Goal: Information Seeking & Learning: Learn about a topic

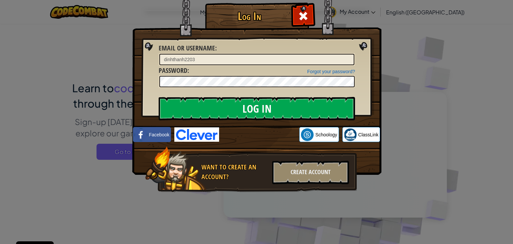
click at [273, 107] on input "Log In" at bounding box center [257, 108] width 196 height 23
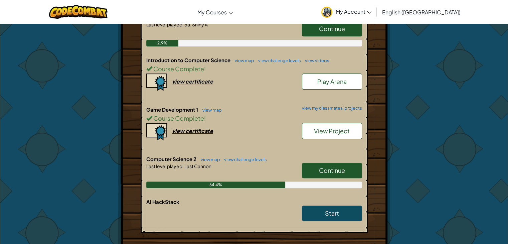
scroll to position [200, 0]
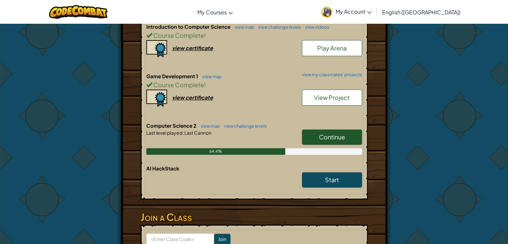
click at [316, 130] on link "Continue" at bounding box center [332, 136] width 60 height 15
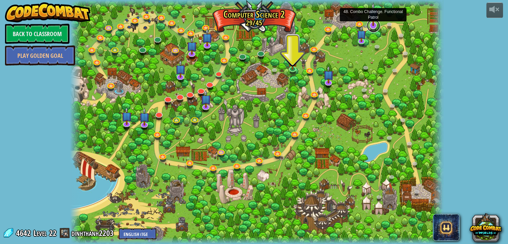
click at [375, 27] on link at bounding box center [373, 25] width 13 height 13
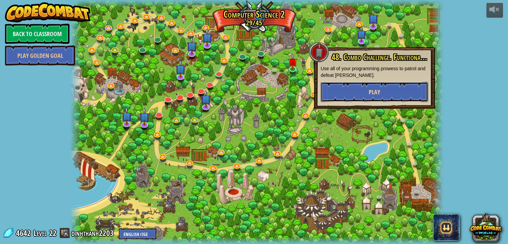
click at [346, 91] on button "Play" at bounding box center [375, 92] width 108 height 20
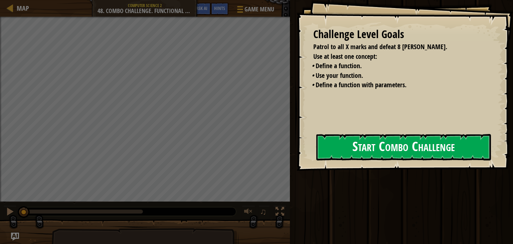
click at [316, 162] on div "Challenge Level Goals Patrol to all X marks and defeat 8 ogres. Use at least on…" at bounding box center [405, 85] width 216 height 171
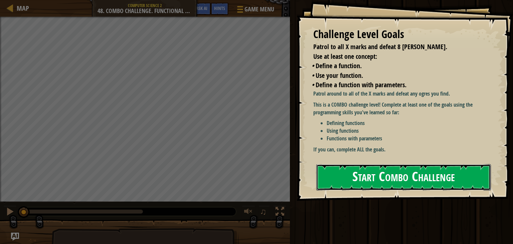
drag, startPoint x: 329, startPoint y: 143, endPoint x: 332, endPoint y: 148, distance: 5.7
click at [331, 164] on button "Start Combo Challenge" at bounding box center [403, 177] width 175 height 26
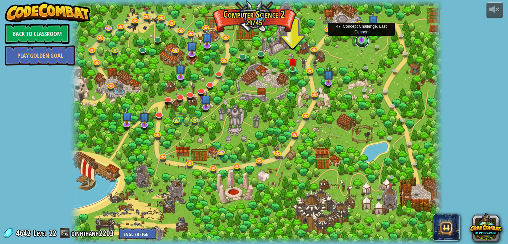
click at [364, 43] on link at bounding box center [361, 40] width 13 height 13
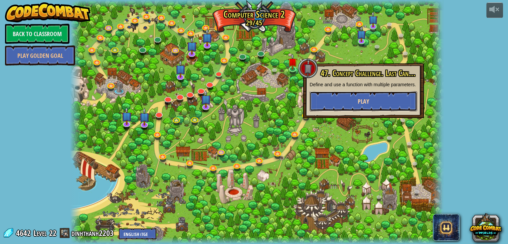
click at [349, 102] on button "Play" at bounding box center [364, 101] width 108 height 20
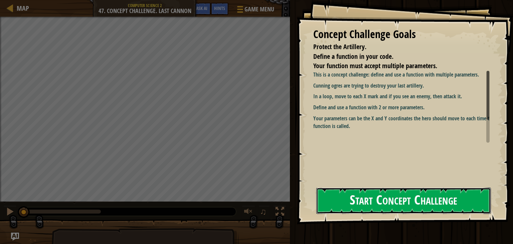
click at [347, 197] on button "Start Concept Challenge" at bounding box center [403, 200] width 175 height 26
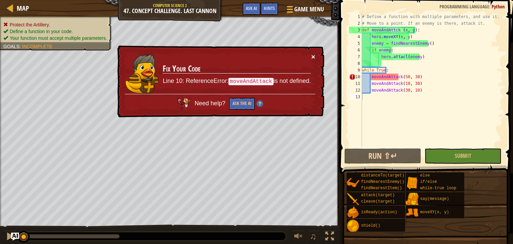
click at [314, 54] on button "×" at bounding box center [313, 56] width 4 height 7
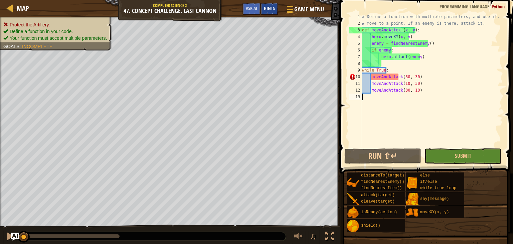
click at [267, 7] on span "Hints" at bounding box center [269, 8] width 11 height 6
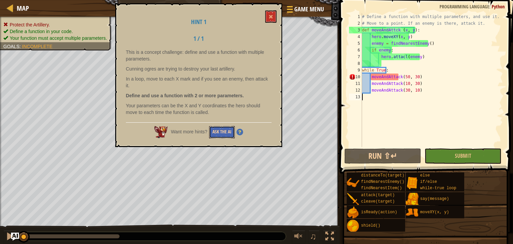
click at [228, 131] on button "Ask the AI" at bounding box center [222, 132] width 26 height 12
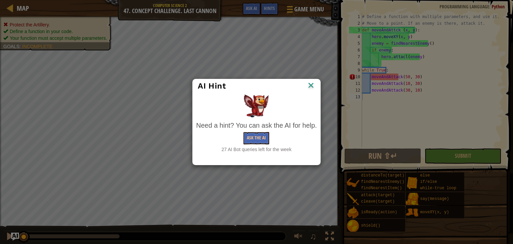
click at [223, 153] on div "Need a hint? You can ask the AI for help. Ask the AI 27 AI Bot queries left for…" at bounding box center [256, 123] width 124 height 61
click at [259, 135] on button "Ask the AI" at bounding box center [257, 138] width 26 height 12
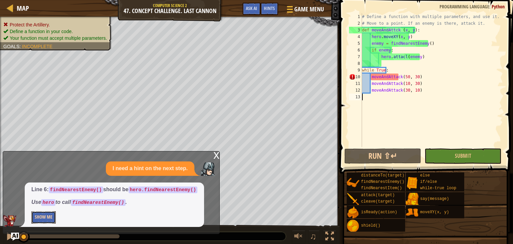
click at [45, 220] on button "Show Me" at bounding box center [43, 217] width 24 height 12
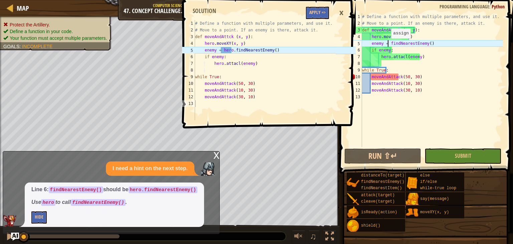
drag, startPoint x: 388, startPoint y: 45, endPoint x: 398, endPoint y: 45, distance: 10.4
click at [388, 45] on div "# Define a function with multiple parameters, and use it. # Move to a point. If…" at bounding box center [432, 86] width 142 height 147
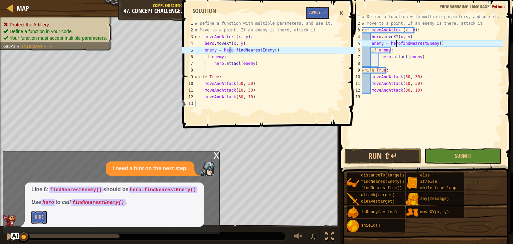
scroll to position [3, 4]
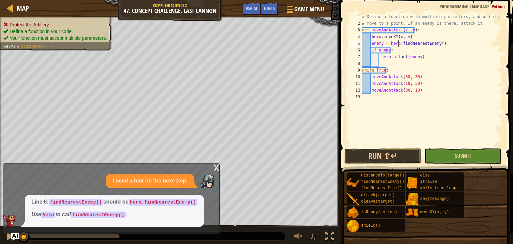
type textarea "enemy = hero.findNearestEnemy()"
click at [425, 155] on button "Submit" at bounding box center [463, 155] width 77 height 15
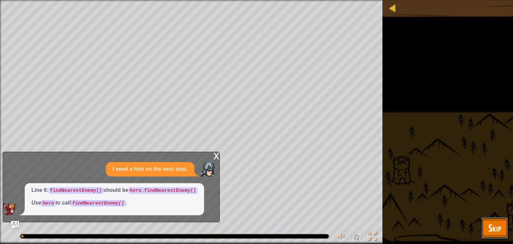
click at [484, 226] on button "Skip" at bounding box center [495, 227] width 26 height 21
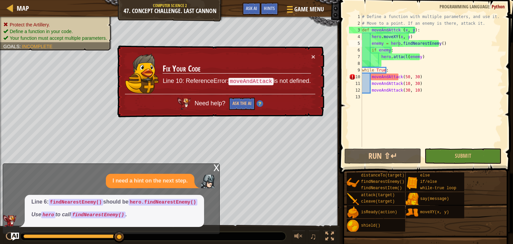
click at [382, 120] on div "# Define a function with multiple parameters, and use it. # Move to a point. If…" at bounding box center [432, 86] width 142 height 147
click at [271, 7] on span "Hints" at bounding box center [269, 8] width 11 height 6
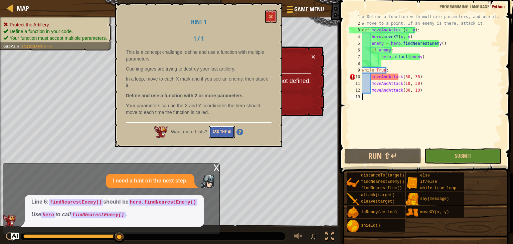
click at [225, 136] on button "Ask the AI" at bounding box center [222, 132] width 26 height 12
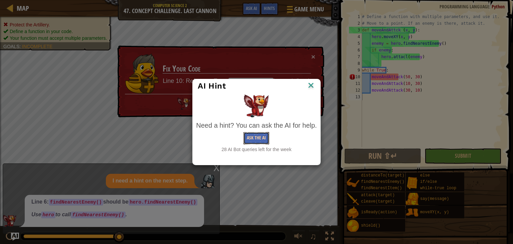
click at [261, 136] on button "Ask the AI" at bounding box center [257, 138] width 26 height 12
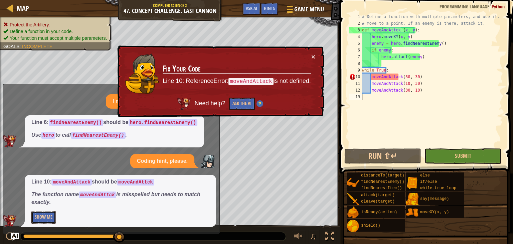
click at [37, 215] on button "Show Me" at bounding box center [43, 217] width 24 height 12
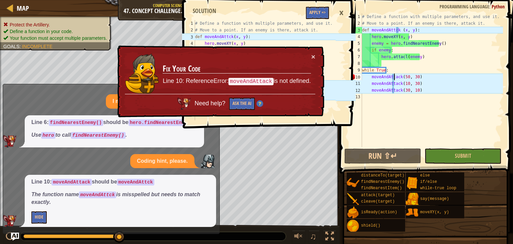
click at [394, 79] on div "# Define a function with multiple parameters, and use it. # Move to a point. If…" at bounding box center [432, 86] width 142 height 147
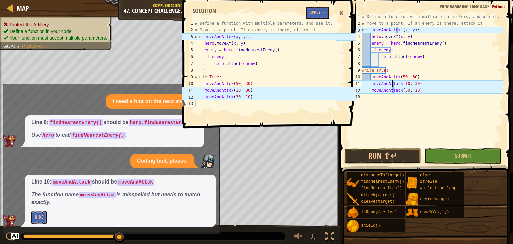
click at [393, 85] on div "# Define a function with multiple parameters, and use it. # Move to a point. If…" at bounding box center [432, 86] width 142 height 147
click at [394, 84] on div "# Define a function with multiple parameters, and use it. # Move to a point. If…" at bounding box center [432, 86] width 142 height 147
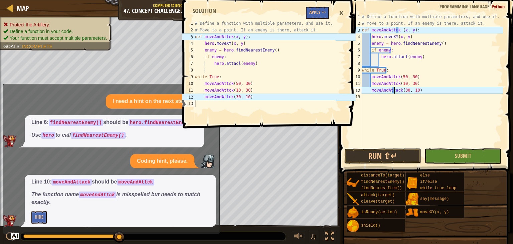
click at [394, 91] on div "# Define a function with multiple parameters, and use it. # Move to a point. If…" at bounding box center [432, 86] width 142 height 147
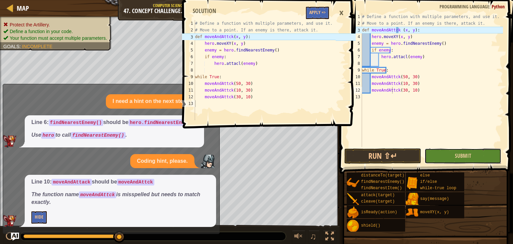
click at [428, 155] on button "Submit" at bounding box center [463, 155] width 77 height 15
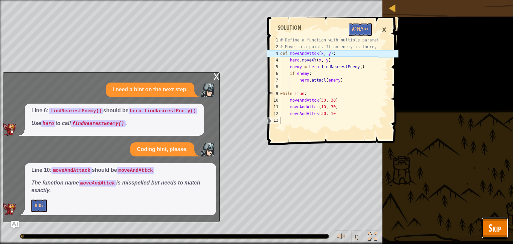
click at [496, 225] on span "Skip" at bounding box center [494, 228] width 13 height 14
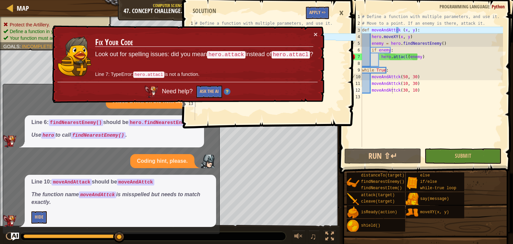
click at [402, 58] on div "# Define a function with multiple parameters, and use it. # Move to a point. If…" at bounding box center [432, 86] width 142 height 147
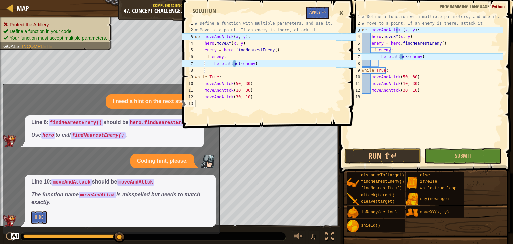
scroll to position [3, 5]
type textarea "hero.attack(enemy)"
click at [441, 163] on button "Submit" at bounding box center [463, 155] width 77 height 15
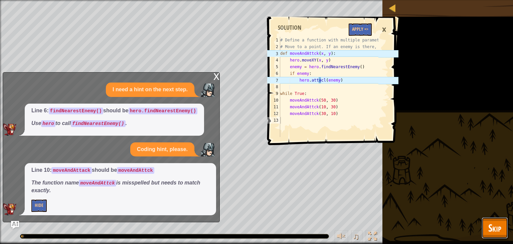
click at [496, 234] on button "Skip" at bounding box center [495, 227] width 26 height 21
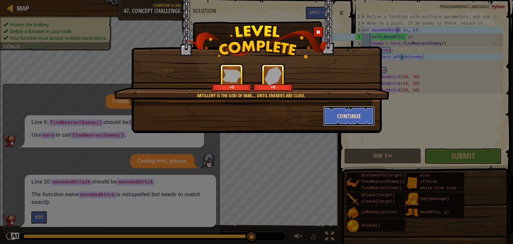
click at [360, 116] on button "Continue" at bounding box center [349, 116] width 52 height 20
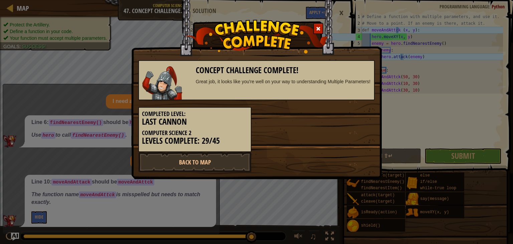
click at [353, 115] on div "Completed Level: Last Cannon Computer Science 2 Levels Complete: 29/45" at bounding box center [256, 126] width 247 height 52
click at [232, 157] on link "Back to Map" at bounding box center [194, 162] width 113 height 20
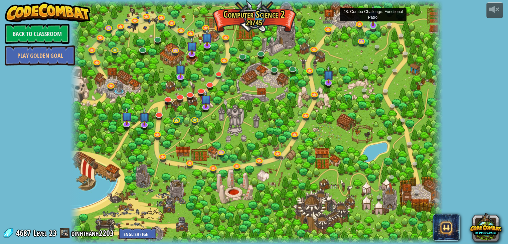
click at [375, 23] on img at bounding box center [373, 15] width 9 height 21
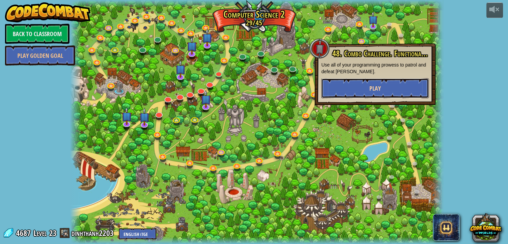
click at [388, 95] on button "Play" at bounding box center [375, 88] width 108 height 20
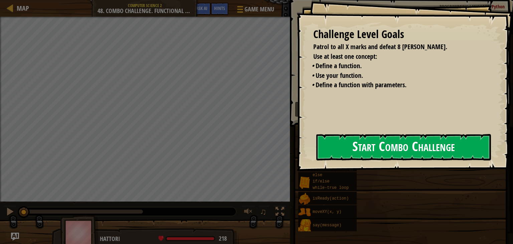
click at [381, 137] on button "Start Combo Challenge" at bounding box center [403, 147] width 175 height 26
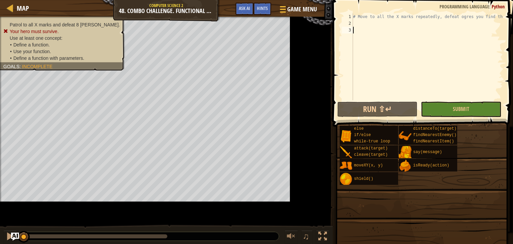
click at [219, 7] on div "Map Computer Science 2 48. Combo Challenge. Functional Patrol Game Menu Done Hi…" at bounding box center [166, 8] width 333 height 17
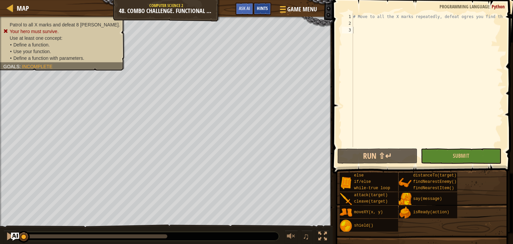
click at [262, 10] on span "Hints" at bounding box center [262, 8] width 11 height 6
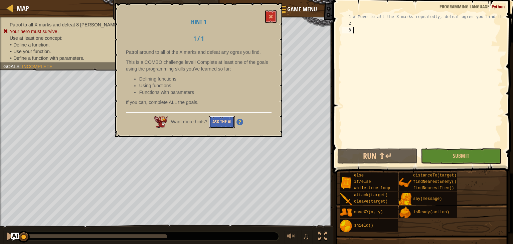
click at [225, 124] on button "Ask the AI" at bounding box center [222, 122] width 26 height 12
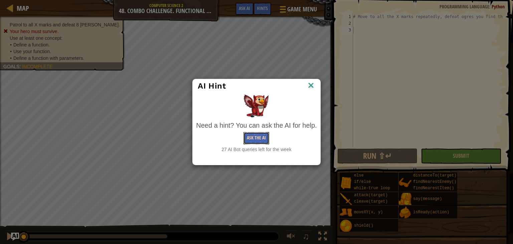
click at [264, 138] on button "Ask the AI" at bounding box center [257, 138] width 26 height 12
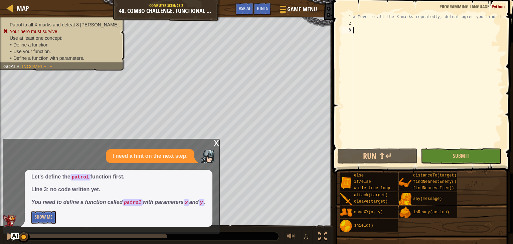
drag, startPoint x: 25, startPoint y: 222, endPoint x: 32, endPoint y: 220, distance: 7.5
click at [26, 222] on div "Let's define the patrol function first. Line 3: no code written yet. You need t…" at bounding box center [119, 198] width 188 height 57
click at [52, 216] on button "Show Me" at bounding box center [43, 217] width 24 height 12
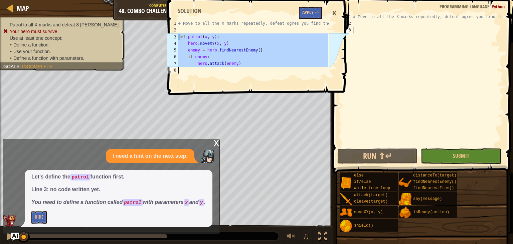
drag, startPoint x: 180, startPoint y: 38, endPoint x: 235, endPoint y: 67, distance: 62.8
click at [235, 67] on div "# Move to all the X marks repeatedly, defeat ogres you find there def patrol ( …" at bounding box center [252, 60] width 151 height 80
click at [241, 42] on div "# Move to all the X marks repeatedly, defeat ogres you find there def patrol ( …" at bounding box center [252, 53] width 151 height 67
drag, startPoint x: 178, startPoint y: 36, endPoint x: 231, endPoint y: 64, distance: 59.5
click at [231, 64] on div "hero.moveXY(x, y) 1 2 3 4 5 6 7 8 # Move to all the X marks repeatedly, defeat …" at bounding box center [247, 53] width 162 height 67
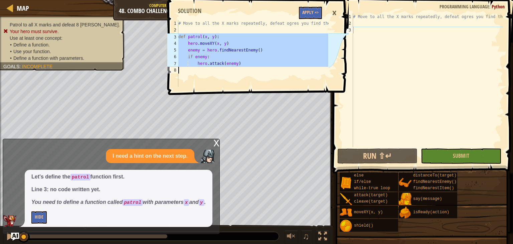
type textarea "hero.attack(enemy)"
click at [336, 11] on div "×" at bounding box center [334, 12] width 11 height 15
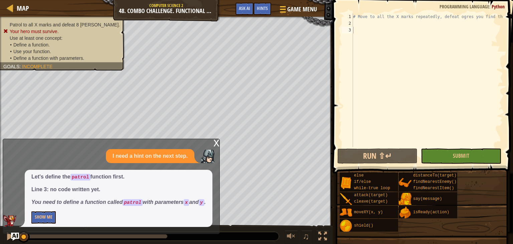
click at [354, 25] on div "# Move to all the X marks repeatedly, defeat ogres you find there" at bounding box center [427, 86] width 151 height 147
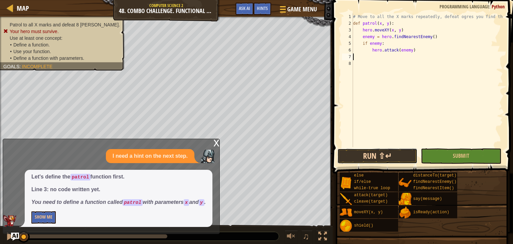
click at [398, 157] on button "Run ⇧↵" at bounding box center [377, 155] width 80 height 15
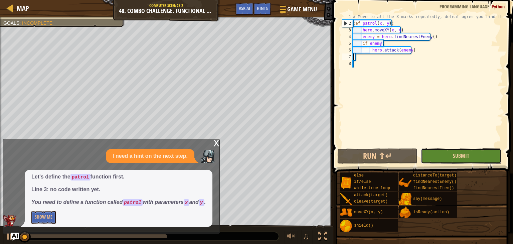
click at [449, 159] on button "Submit" at bounding box center [461, 155] width 80 height 15
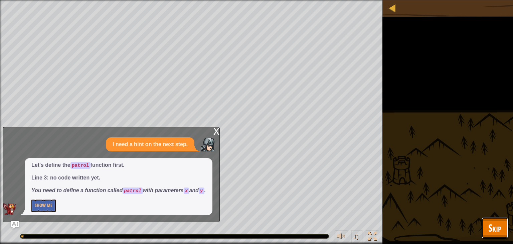
click at [494, 226] on span "Skip" at bounding box center [494, 228] width 13 height 14
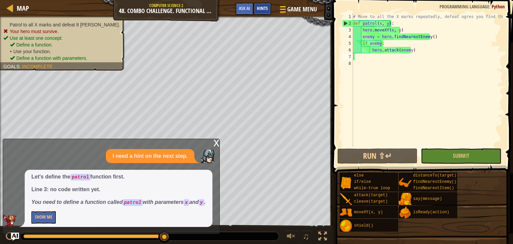
click at [266, 13] on div "Hints" at bounding box center [263, 9] width 18 height 12
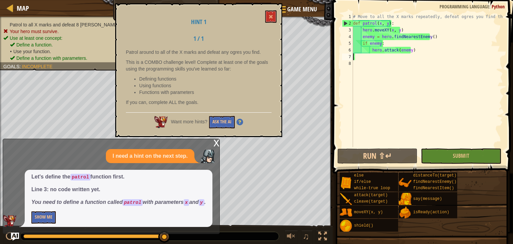
click at [226, 113] on div "Want more hints? Ask the AI" at bounding box center [199, 120] width 146 height 16
click at [220, 124] on button "Ask the AI" at bounding box center [222, 122] width 26 height 12
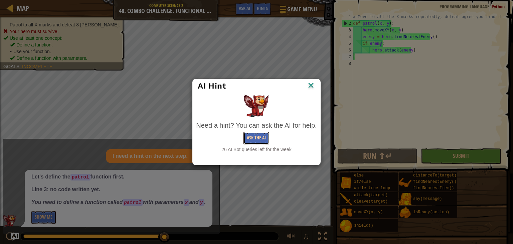
click at [264, 137] on button "Ask the AI" at bounding box center [257, 138] width 26 height 12
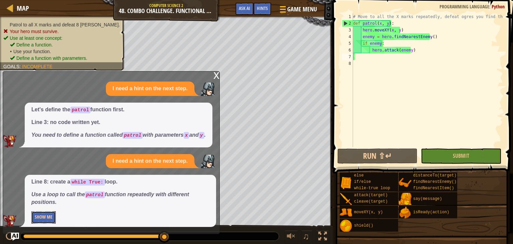
click at [49, 217] on button "Show Me" at bounding box center [43, 217] width 24 height 12
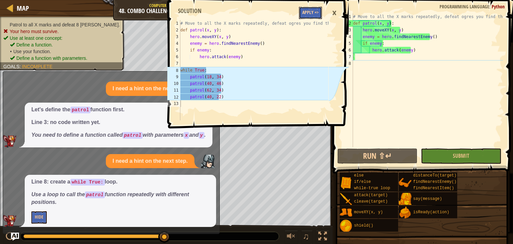
click at [305, 10] on button "Apply =>" at bounding box center [310, 13] width 23 height 12
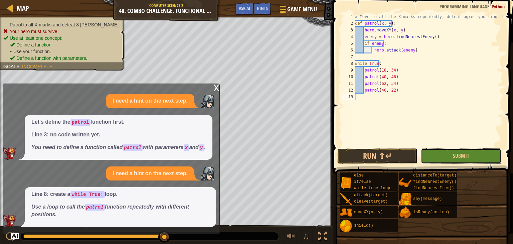
click at [450, 150] on button "Submit" at bounding box center [461, 155] width 80 height 15
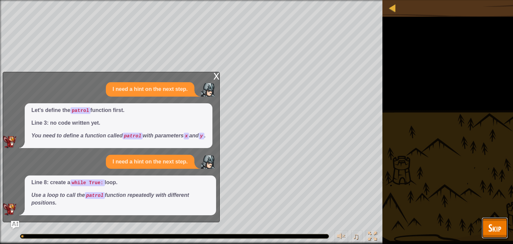
click at [485, 223] on button "Skip" at bounding box center [495, 227] width 26 height 21
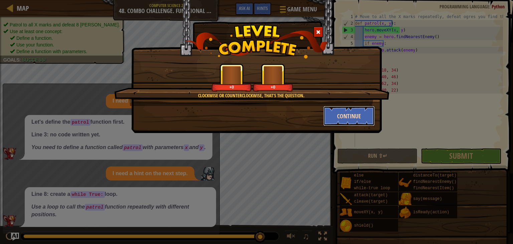
click at [352, 119] on button "Continue" at bounding box center [349, 116] width 52 height 20
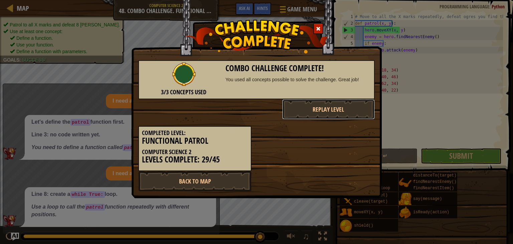
click at [354, 117] on button "Replay Level" at bounding box center [328, 109] width 93 height 20
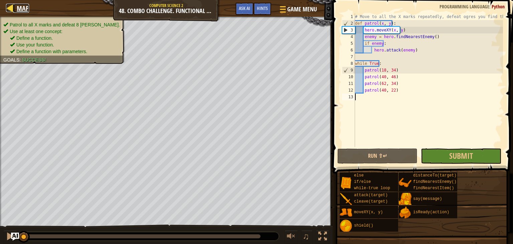
click at [24, 8] on span "Map" at bounding box center [23, 8] width 12 height 9
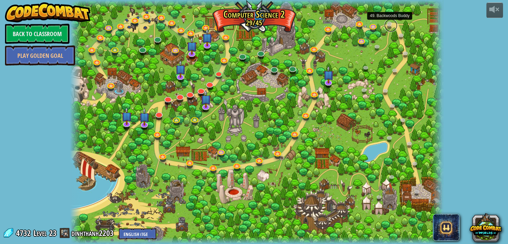
click at [390, 23] on link at bounding box center [390, 25] width 13 height 13
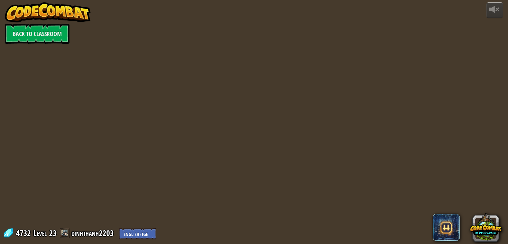
click at [390, 24] on div at bounding box center [256, 122] width 373 height 244
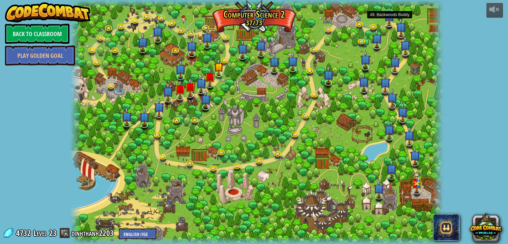
drag, startPoint x: 390, startPoint y: 23, endPoint x: 385, endPoint y: 56, distance: 33.8
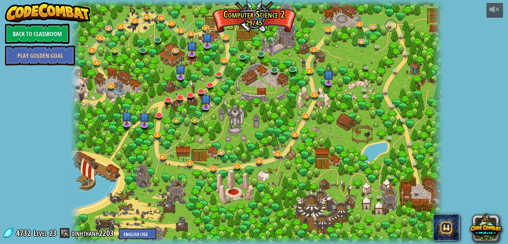
click at [388, 28] on link at bounding box center [390, 25] width 13 height 13
click at [375, 20] on div at bounding box center [256, 122] width 373 height 244
click at [370, 25] on link at bounding box center [373, 25] width 13 height 13
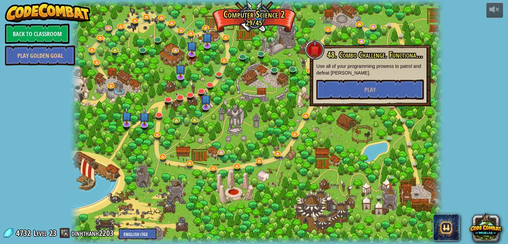
drag, startPoint x: 417, startPoint y: 41, endPoint x: 414, endPoint y: 42, distance: 3.5
click at [414, 42] on div at bounding box center [256, 122] width 373 height 244
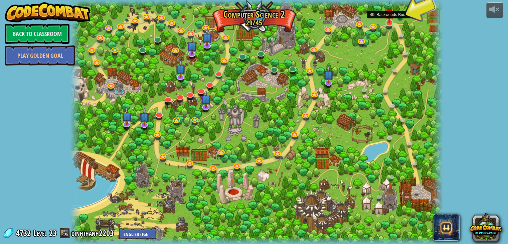
click at [387, 22] on img at bounding box center [389, 12] width 9 height 21
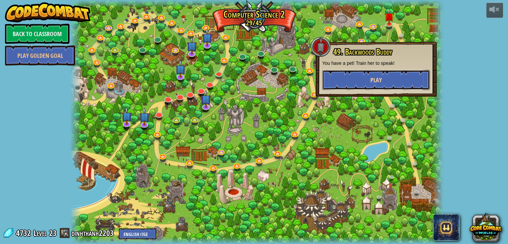
click at [389, 76] on button "Play" at bounding box center [376, 80] width 108 height 20
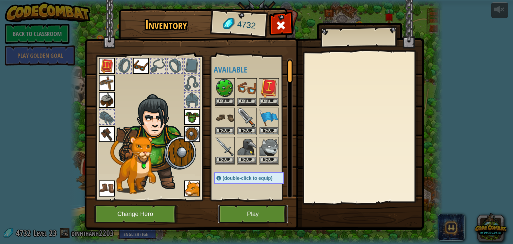
click at [259, 214] on button "Play" at bounding box center [253, 214] width 70 height 18
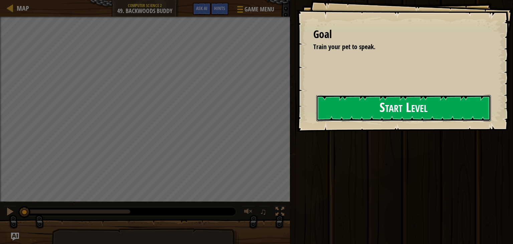
click at [316, 117] on button "Start Level" at bounding box center [403, 108] width 175 height 26
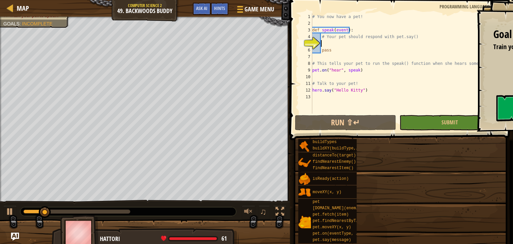
click at [221, 6] on span "Hints" at bounding box center [219, 8] width 11 height 6
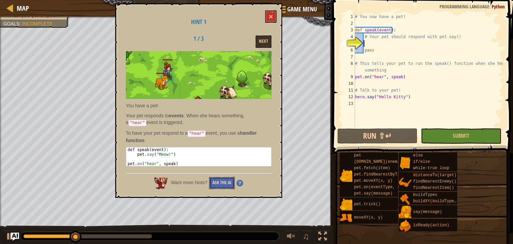
click at [225, 179] on button "Ask the AI" at bounding box center [222, 183] width 26 height 12
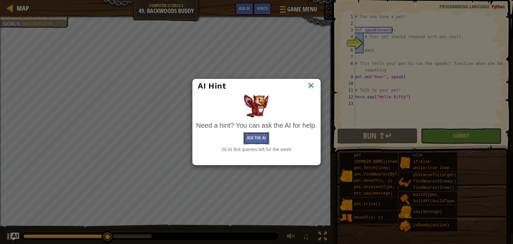
click at [262, 138] on button "Ask the AI" at bounding box center [257, 138] width 26 height 12
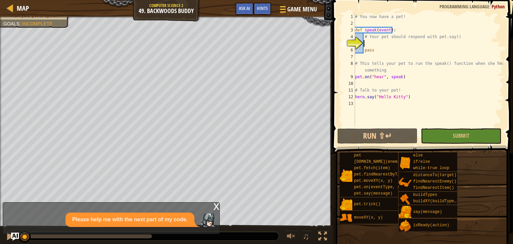
drag, startPoint x: 148, startPoint y: 238, endPoint x: 0, endPoint y: 255, distance: 149.3
click at [0, 0] on html "Map Computer Science 2 49. Backwoods Buddy Game Menu Done Hints Ask AI 1 2 3 4 …" at bounding box center [256, 0] width 513 height 0
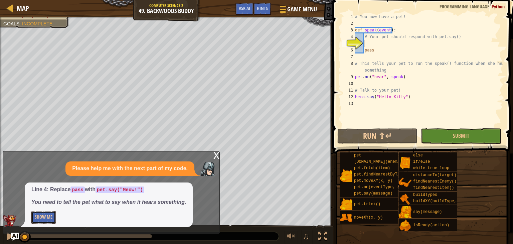
click at [41, 215] on button "Show Me" at bounding box center [43, 217] width 24 height 12
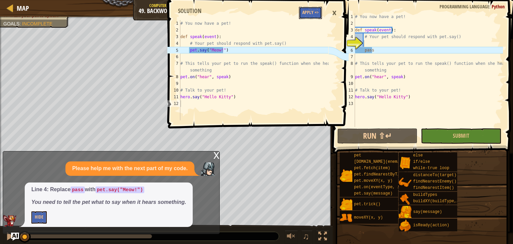
click at [315, 13] on button "Apply =>" at bounding box center [310, 13] width 23 height 12
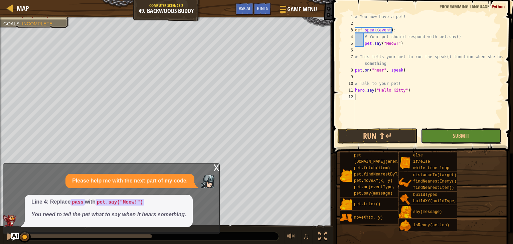
click at [445, 133] on button "Submit" at bounding box center [461, 135] width 80 height 15
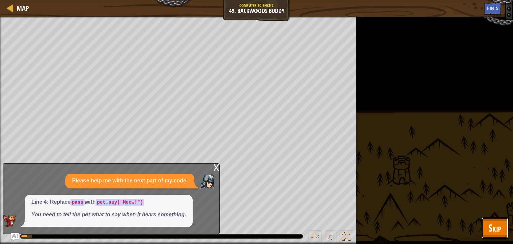
click at [502, 223] on button "Skip" at bounding box center [495, 227] width 26 height 21
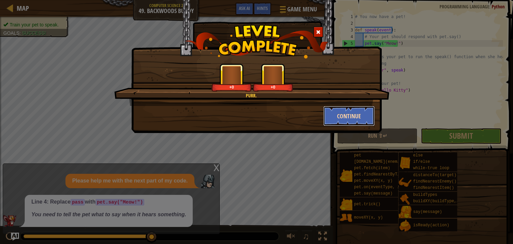
click at [334, 118] on button "Continue" at bounding box center [349, 116] width 52 height 20
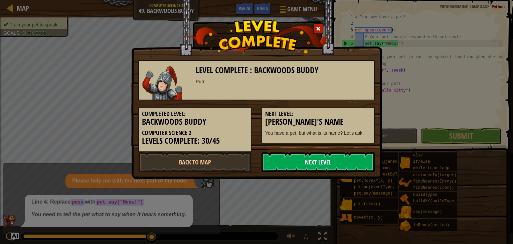
click at [339, 160] on link "Next Level" at bounding box center [318, 162] width 113 height 20
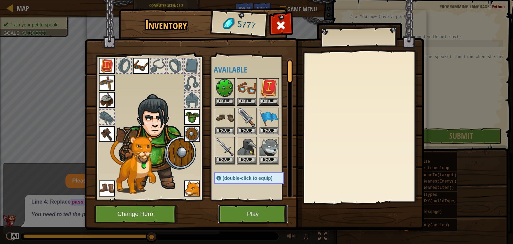
click at [271, 205] on button "Play" at bounding box center [253, 214] width 70 height 18
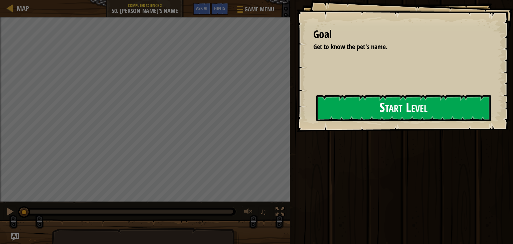
click at [321, 99] on button "Start Level" at bounding box center [403, 108] width 175 height 26
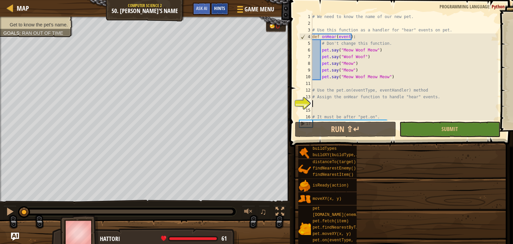
click at [223, 9] on div "Map Computer Science 2 50. Buddy's Name Game Menu Done Hints Ask AI" at bounding box center [145, 8] width 290 height 17
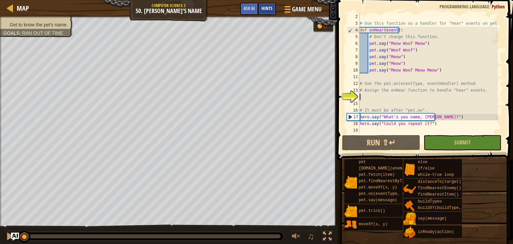
scroll to position [7, 0]
click at [271, 10] on span "Hints" at bounding box center [267, 8] width 11 height 6
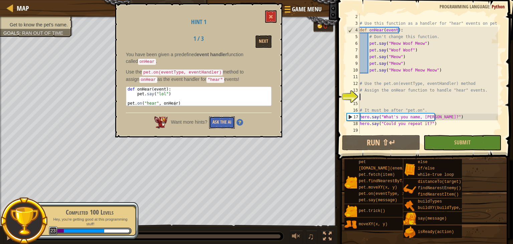
click at [222, 122] on button "Ask the AI" at bounding box center [222, 122] width 26 height 12
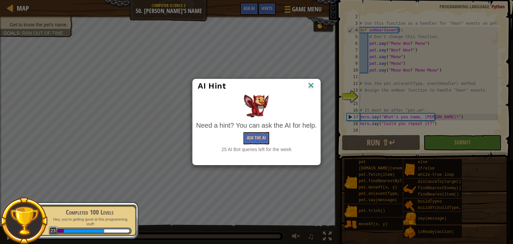
click at [274, 146] on div "25 AI Bot queries left for the week" at bounding box center [256, 149] width 121 height 7
click at [260, 138] on button "Ask the AI" at bounding box center [257, 138] width 26 height 12
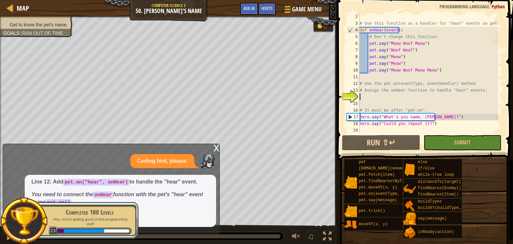
click at [47, 224] on div at bounding box center [24, 220] width 47 height 47
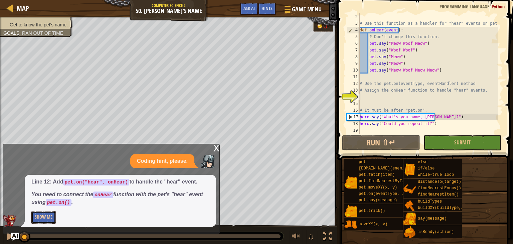
click at [40, 214] on button "Show Me" at bounding box center [43, 217] width 24 height 12
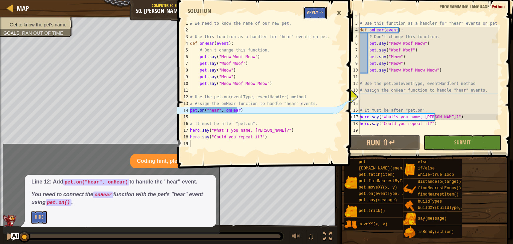
click at [323, 14] on button "Apply =>" at bounding box center [315, 13] width 23 height 12
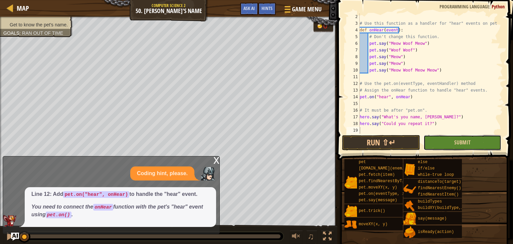
click at [436, 144] on button "Submit" at bounding box center [463, 142] width 78 height 15
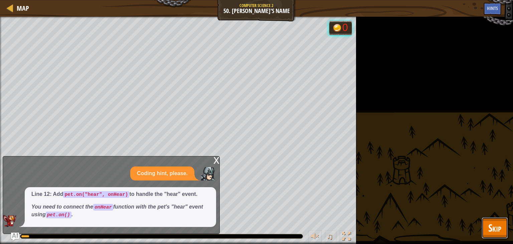
click at [486, 226] on button "Skip" at bounding box center [495, 227] width 26 height 21
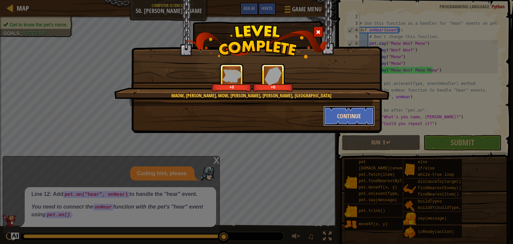
click at [339, 122] on button "Continue" at bounding box center [349, 116] width 52 height 20
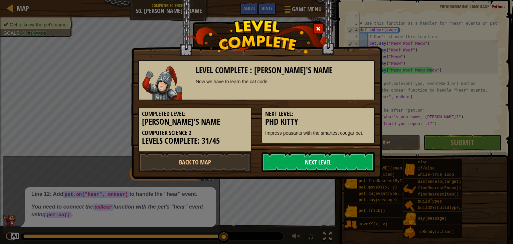
drag, startPoint x: 329, startPoint y: 157, endPoint x: 328, endPoint y: 161, distance: 4.0
click at [329, 158] on link "Next Level" at bounding box center [318, 162] width 113 height 20
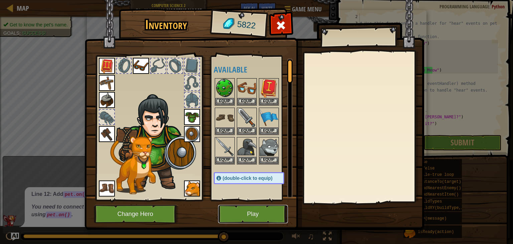
click at [276, 203] on div "Inventory 5822 Available Equip Equip Equip Equip Equip Equip Equip Equip Equip …" at bounding box center [257, 120] width 340 height 221
click at [268, 214] on button "Play" at bounding box center [253, 214] width 70 height 18
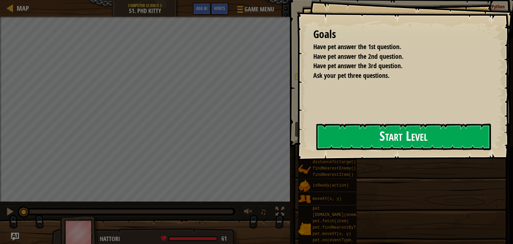
click at [358, 127] on button "Start Level" at bounding box center [403, 137] width 175 height 26
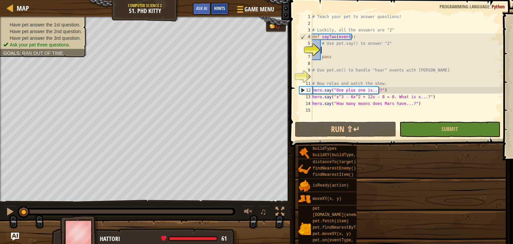
click at [228, 3] on div "Hints" at bounding box center [220, 9] width 18 height 12
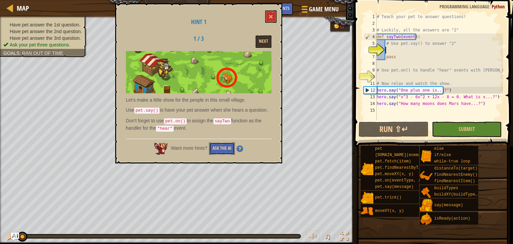
click at [223, 151] on button "Ask the AI" at bounding box center [222, 148] width 26 height 12
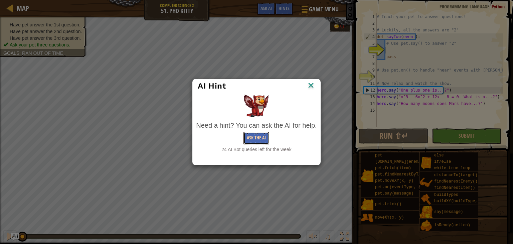
click at [256, 139] on button "Ask the AI" at bounding box center [257, 138] width 26 height 12
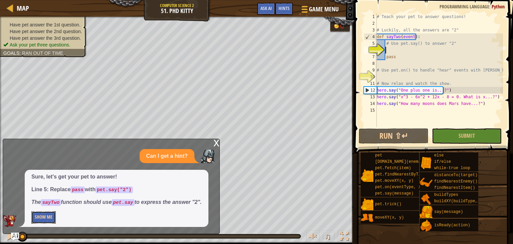
click at [48, 218] on button "Show Me" at bounding box center [43, 217] width 24 height 12
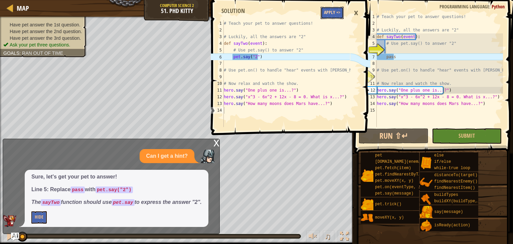
click at [335, 16] on button "Apply =>" at bounding box center [332, 13] width 23 height 12
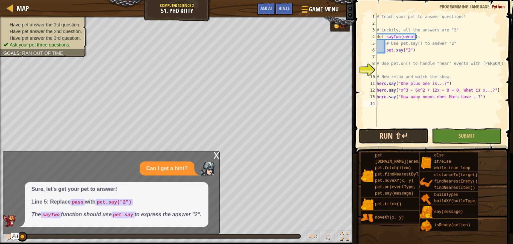
click at [400, 132] on button "Run ⇧↵" at bounding box center [394, 135] width 70 height 15
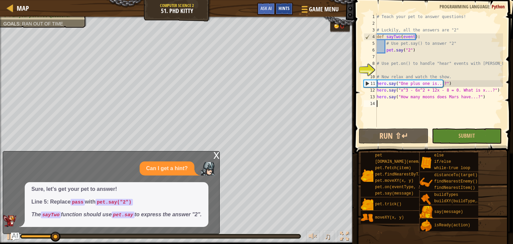
click at [281, 7] on span "Hints" at bounding box center [284, 8] width 11 height 6
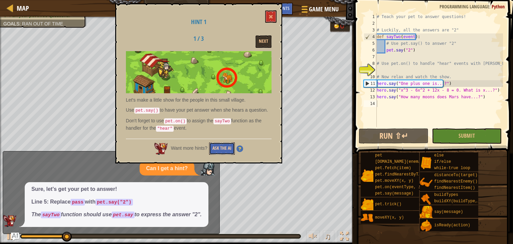
click at [228, 151] on button "Ask the AI" at bounding box center [222, 148] width 26 height 12
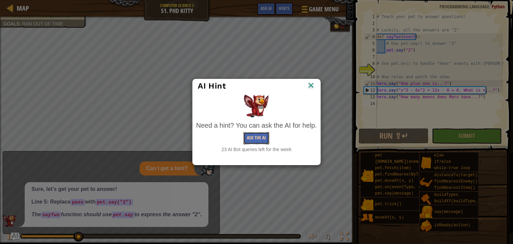
click at [265, 136] on button "Ask the AI" at bounding box center [257, 138] width 26 height 12
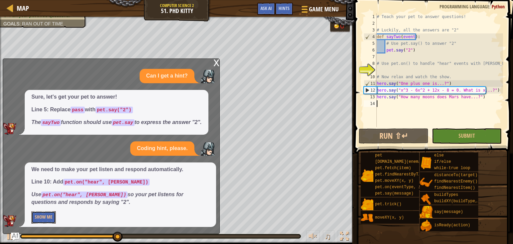
click at [44, 218] on button "Show Me" at bounding box center [43, 217] width 24 height 12
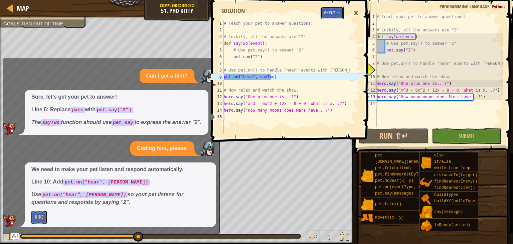
click at [333, 11] on button "Apply =>" at bounding box center [332, 13] width 23 height 12
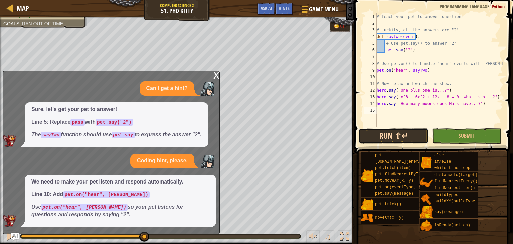
click at [409, 133] on button "Run ⇧↵" at bounding box center [394, 135] width 70 height 15
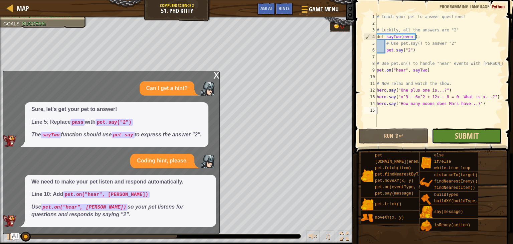
click at [456, 136] on span "Submit" at bounding box center [467, 135] width 24 height 11
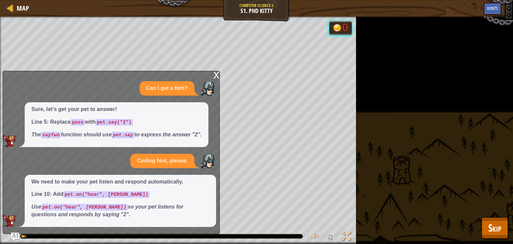
click at [475, 218] on div "Have pet answer the 1st question. Have pet answer the 2nd question. Have pet an…" at bounding box center [256, 130] width 513 height 227
click at [488, 222] on button "Skip" at bounding box center [495, 227] width 26 height 21
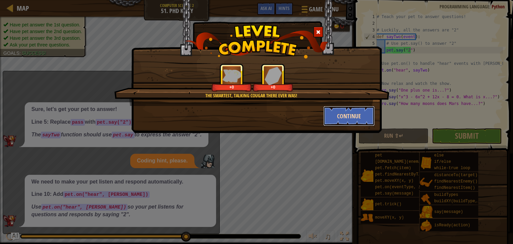
click at [355, 121] on button "Continue" at bounding box center [349, 116] width 52 height 20
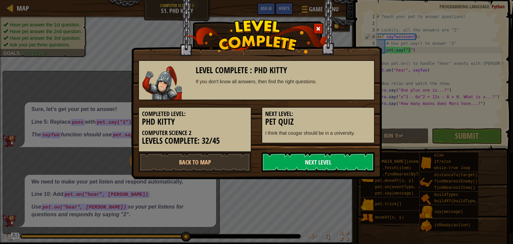
click at [329, 157] on link "Next Level" at bounding box center [318, 162] width 113 height 20
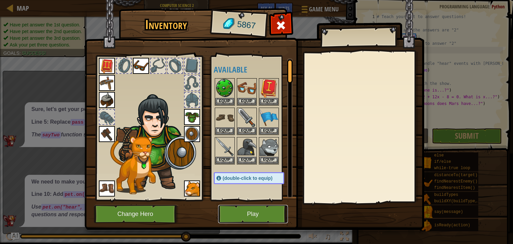
click at [233, 211] on button "Play" at bounding box center [253, 214] width 70 height 18
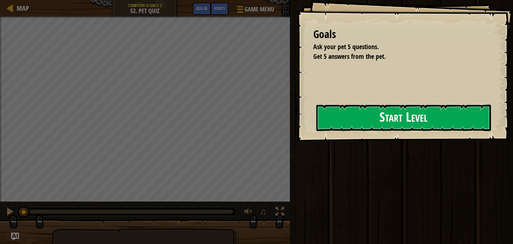
click at [316, 131] on button "Start Level" at bounding box center [403, 118] width 175 height 26
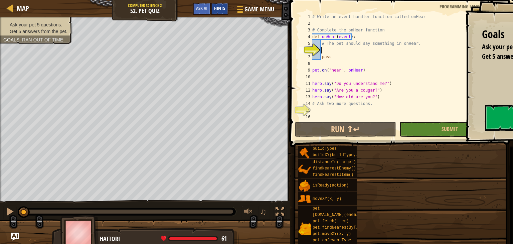
click at [224, 7] on span "Hints" at bounding box center [219, 8] width 11 height 6
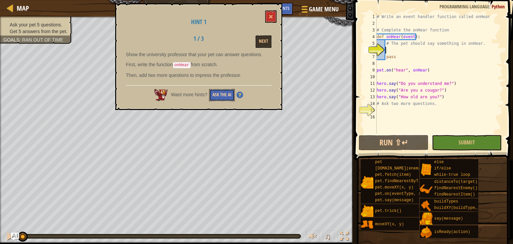
click at [226, 95] on button "Ask the AI" at bounding box center [222, 95] width 26 height 12
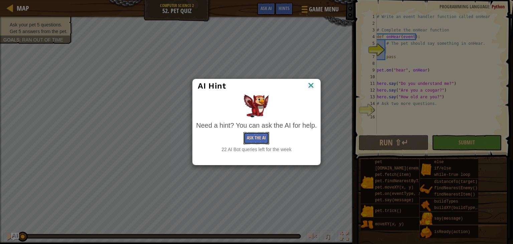
click at [263, 138] on button "Ask the AI" at bounding box center [257, 138] width 26 height 12
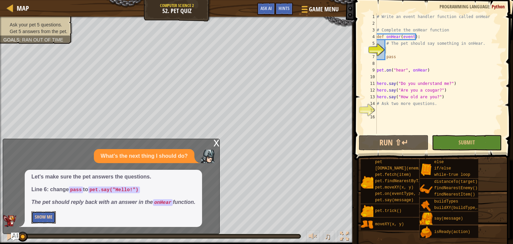
click at [47, 218] on button "Show Me" at bounding box center [43, 217] width 24 height 12
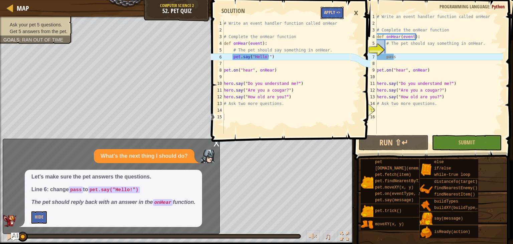
click at [334, 14] on button "Apply =>" at bounding box center [332, 13] width 23 height 12
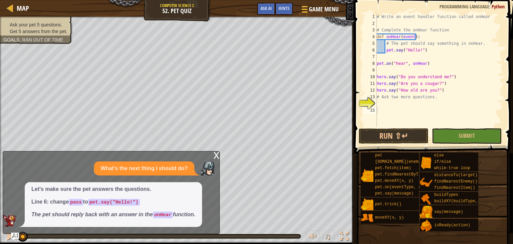
type textarea "hero.say("How old are you?")"
drag, startPoint x: 442, startPoint y: 89, endPoint x: 375, endPoint y: 93, distance: 67.3
click at [375, 93] on div "hero.say("How old are you?") 1 2 3 4 5 6 7 8 9 10 11 12 13 14 15 # Write an eve…" at bounding box center [433, 70] width 141 height 114
click at [378, 102] on div "# Write an event handler function called onHear # Complete the onHear function …" at bounding box center [440, 76] width 128 height 127
paste textarea "hero.say("How old are you?")"
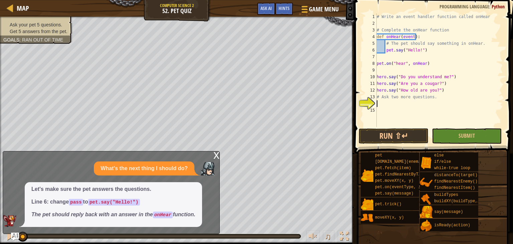
type textarea "hero.say("How old are you?")"
click at [383, 112] on div "# Write an event handler function called onHear # Complete the onHear function …" at bounding box center [440, 76] width 128 height 127
paste textarea "hero.say("How old are you?")"
type textarea "hero.say("How old are you?")"
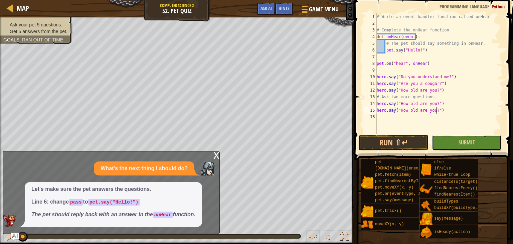
click at [443, 145] on button "Submit" at bounding box center [467, 142] width 70 height 15
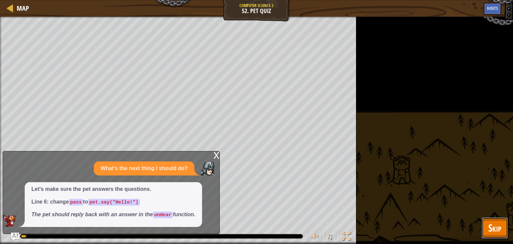
click at [496, 229] on span "Skip" at bounding box center [494, 228] width 13 height 14
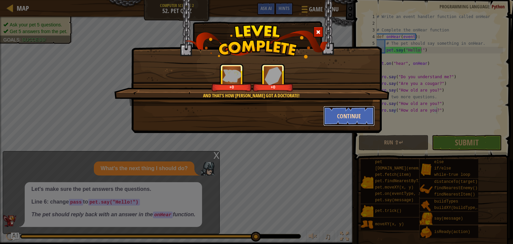
click at [356, 122] on button "Continue" at bounding box center [349, 116] width 52 height 20
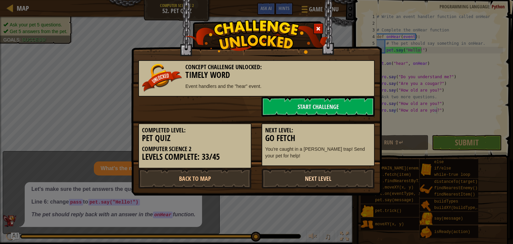
click at [315, 174] on link "Next Level" at bounding box center [318, 178] width 113 height 20
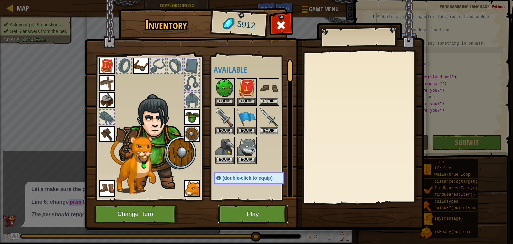
click at [262, 206] on button "Play" at bounding box center [253, 214] width 70 height 18
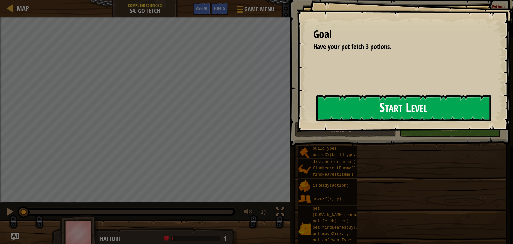
drag, startPoint x: 300, startPoint y: 102, endPoint x: 303, endPoint y: 109, distance: 7.7
click at [316, 102] on button "Start Level" at bounding box center [403, 108] width 175 height 26
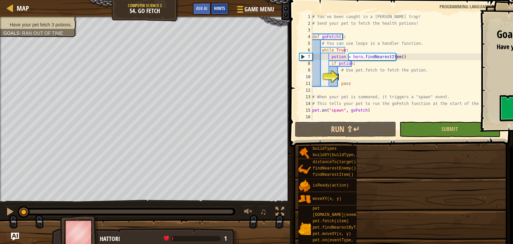
click at [214, 6] on div "Hints" at bounding box center [220, 9] width 18 height 12
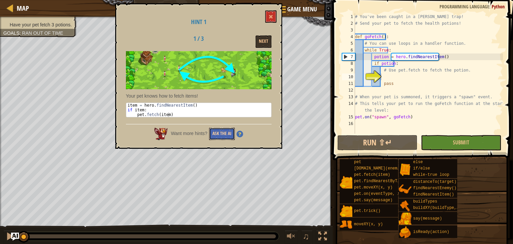
click at [217, 130] on button "Ask the AI" at bounding box center [222, 134] width 26 height 12
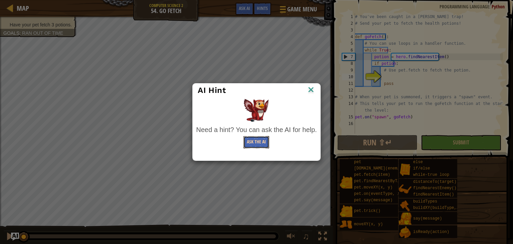
click at [267, 147] on button "Ask the AI" at bounding box center [257, 142] width 26 height 12
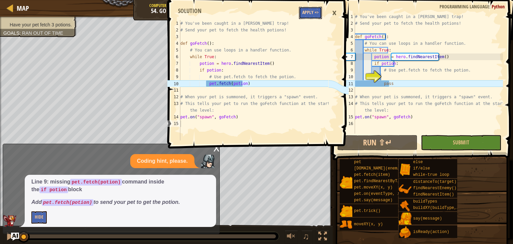
click at [311, 16] on button "Apply =>" at bounding box center [310, 13] width 23 height 12
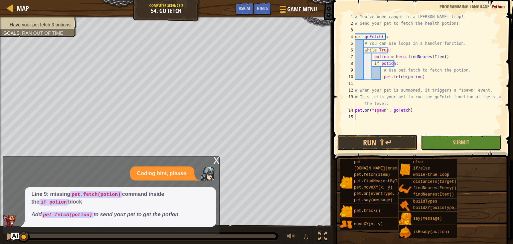
click at [432, 142] on button "Submit" at bounding box center [461, 142] width 80 height 15
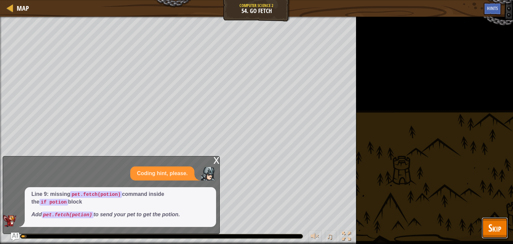
click at [495, 226] on span "Skip" at bounding box center [494, 228] width 13 height 14
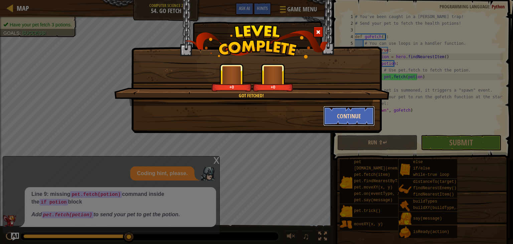
click at [347, 117] on button "Continue" at bounding box center [349, 116] width 52 height 20
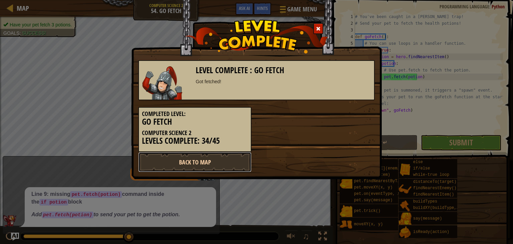
click at [235, 162] on link "Back to Map" at bounding box center [194, 162] width 113 height 20
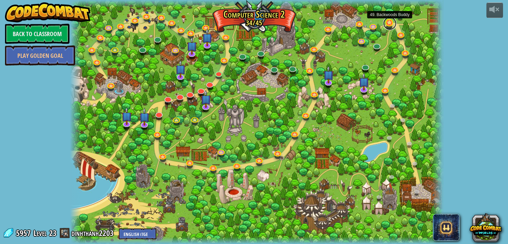
click at [391, 22] on link at bounding box center [389, 23] width 13 height 13
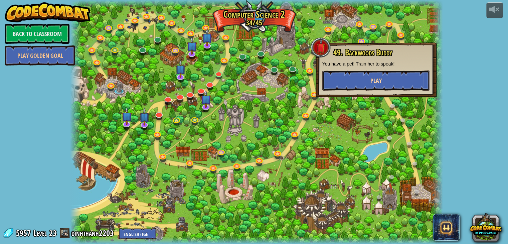
click at [378, 80] on span "Play" at bounding box center [376, 81] width 11 height 8
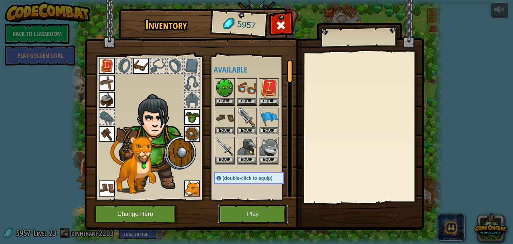
click at [251, 210] on button "Play" at bounding box center [253, 214] width 70 height 18
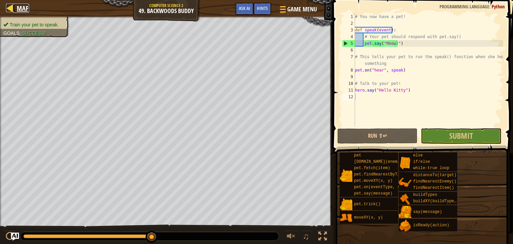
click at [19, 8] on span "Map" at bounding box center [23, 8] width 12 height 9
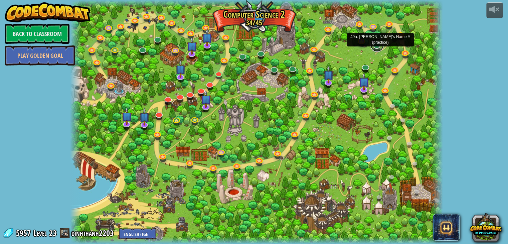
click at [378, 44] on link at bounding box center [377, 44] width 13 height 13
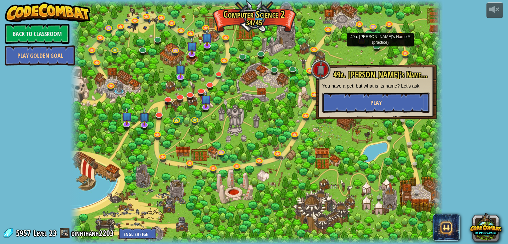
click at [386, 93] on button "Play" at bounding box center [376, 103] width 108 height 20
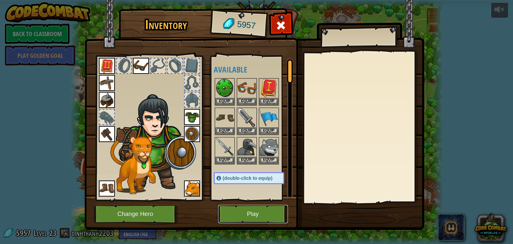
click at [272, 207] on button "Play" at bounding box center [253, 214] width 70 height 18
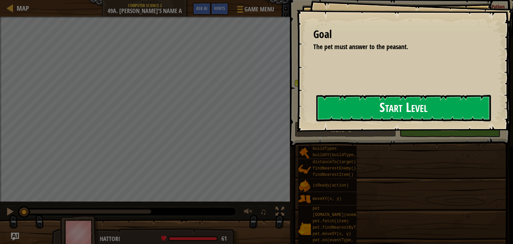
click at [354, 105] on button "Start Level" at bounding box center [403, 108] width 175 height 26
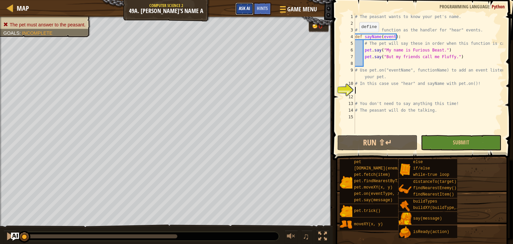
click at [244, 7] on span "Ask AI" at bounding box center [244, 8] width 11 height 6
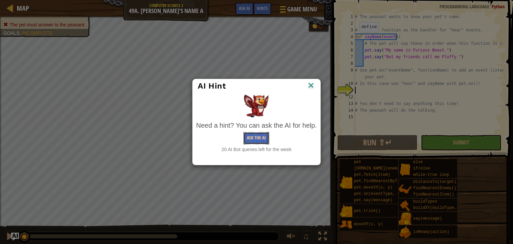
click at [263, 138] on button "Ask the AI" at bounding box center [257, 138] width 26 height 12
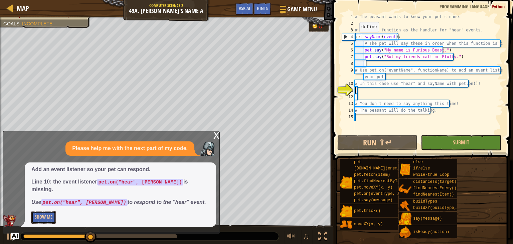
click at [50, 218] on button "Show Me" at bounding box center [43, 217] width 24 height 12
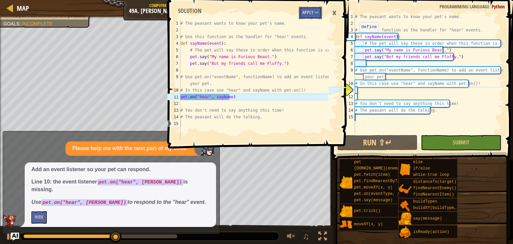
click at [306, 18] on button "Apply =>" at bounding box center [310, 13] width 23 height 12
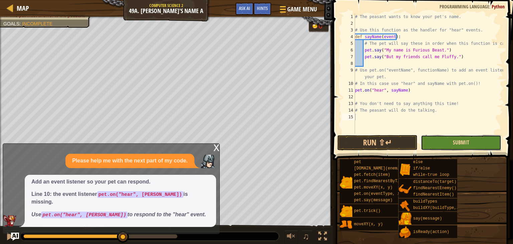
click at [453, 141] on span "Submit" at bounding box center [461, 142] width 16 height 7
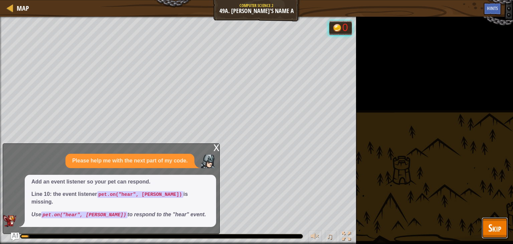
click at [488, 224] on span "Skip" at bounding box center [494, 228] width 13 height 14
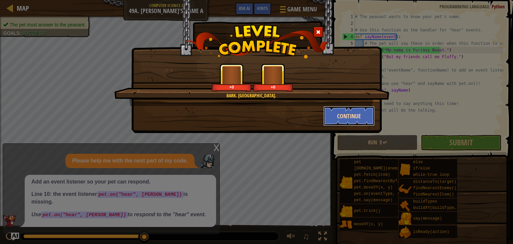
click at [344, 114] on button "Continue" at bounding box center [349, 116] width 52 height 20
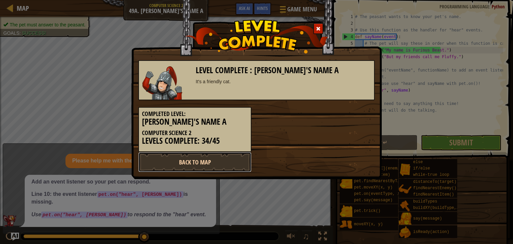
click at [232, 162] on link "Back to Map" at bounding box center [194, 162] width 113 height 20
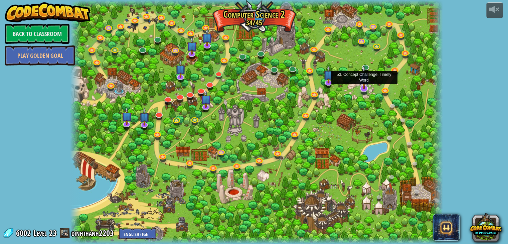
click at [366, 88] on img at bounding box center [364, 77] width 10 height 24
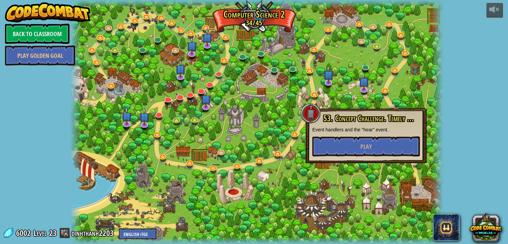
click at [359, 134] on div "53. Concept Challenge. Timely Word Event handlers and the "hear" event. Play" at bounding box center [366, 135] width 108 height 42
click at [360, 147] on button "Play" at bounding box center [366, 146] width 108 height 20
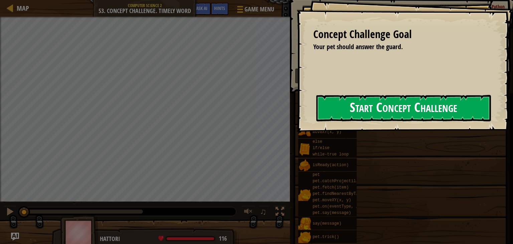
click at [346, 118] on button "Start Concept Challenge" at bounding box center [403, 108] width 175 height 26
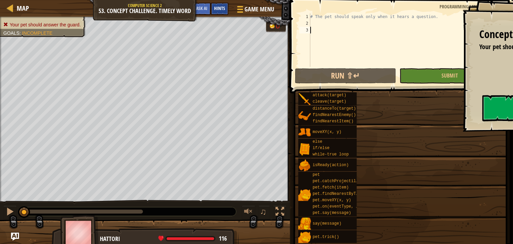
click at [223, 7] on span "Hints" at bounding box center [219, 8] width 11 height 6
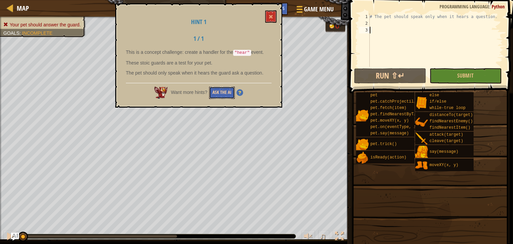
click at [218, 93] on button "Ask the AI" at bounding box center [222, 93] width 26 height 12
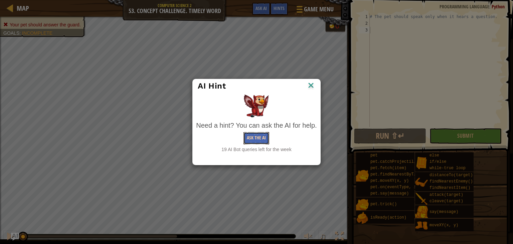
click at [253, 136] on button "Ask the AI" at bounding box center [257, 138] width 26 height 12
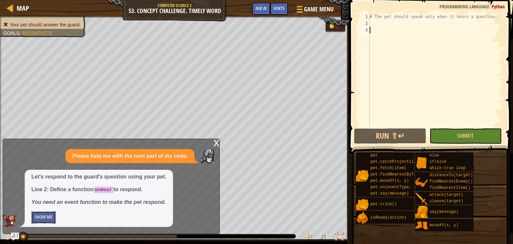
click at [47, 218] on button "Show Me" at bounding box center [43, 217] width 24 height 12
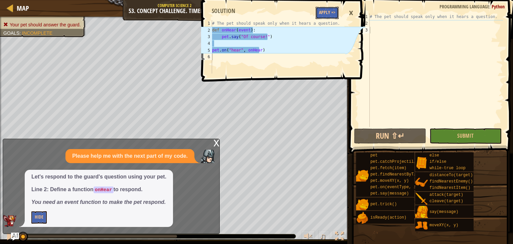
drag, startPoint x: 324, startPoint y: 16, endPoint x: 367, endPoint y: 56, distance: 58.4
click at [324, 16] on button "Apply =>" at bounding box center [327, 13] width 23 height 12
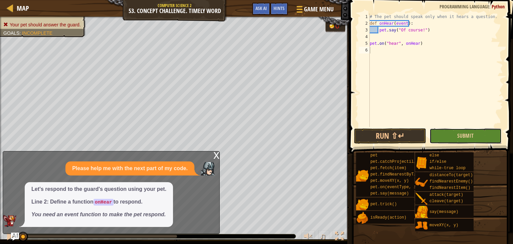
click at [464, 143] on button "Submit" at bounding box center [466, 135] width 72 height 15
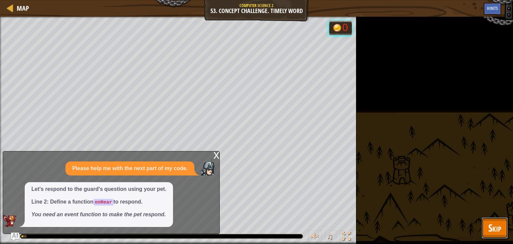
click at [482, 226] on button "Skip" at bounding box center [495, 227] width 26 height 21
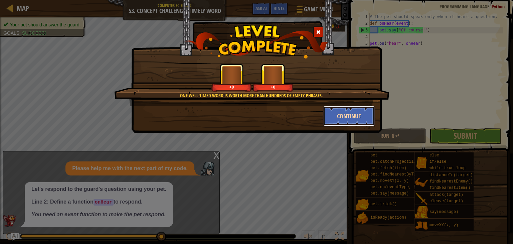
click at [348, 113] on button "Continue" at bounding box center [349, 116] width 52 height 20
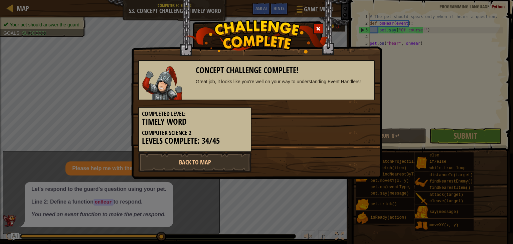
click at [349, 114] on div "Completed Level: Timely Word Computer Science 2 Levels Complete: 34/45" at bounding box center [256, 126] width 247 height 52
click at [233, 163] on link "Back to Map" at bounding box center [194, 162] width 113 height 20
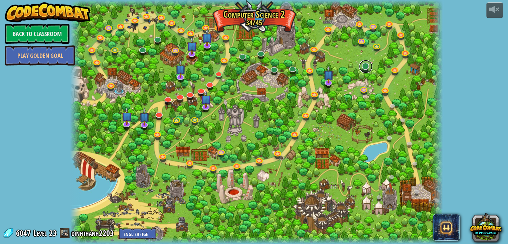
click at [365, 66] on link at bounding box center [365, 66] width 13 height 13
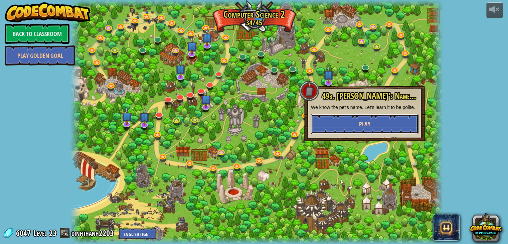
click at [354, 120] on button "Play" at bounding box center [365, 124] width 108 height 20
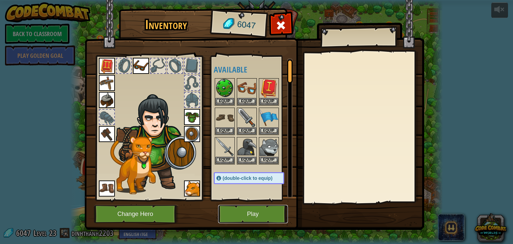
click at [266, 216] on button "Play" at bounding box center [253, 214] width 70 height 18
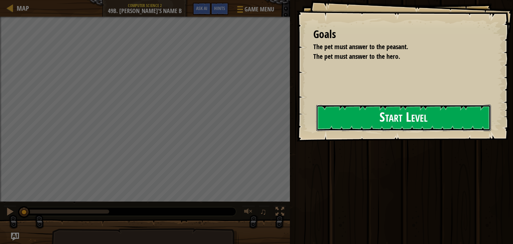
click at [316, 120] on button "Start Level" at bounding box center [403, 118] width 175 height 26
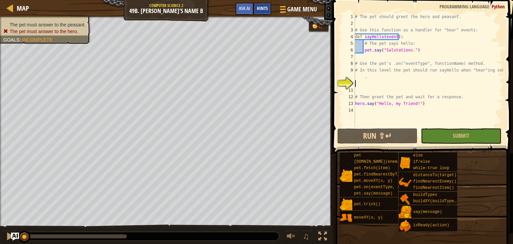
click at [265, 8] on span "Hints" at bounding box center [262, 8] width 11 height 6
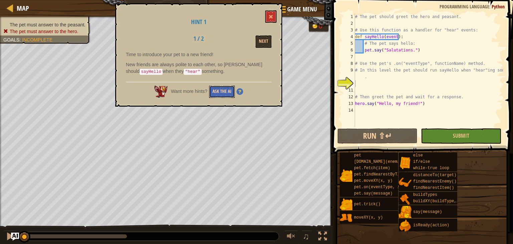
click at [226, 90] on button "Ask the AI" at bounding box center [222, 92] width 26 height 12
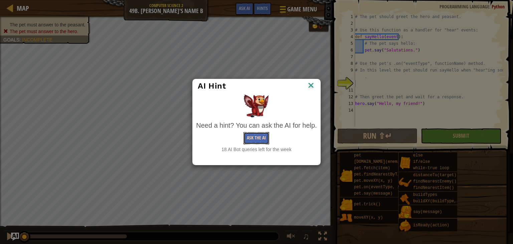
click at [259, 142] on button "Ask the AI" at bounding box center [257, 138] width 26 height 12
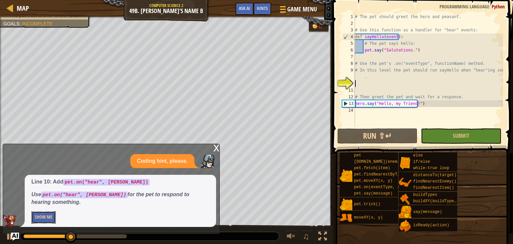
click at [54, 216] on button "Show Me" at bounding box center [43, 217] width 24 height 12
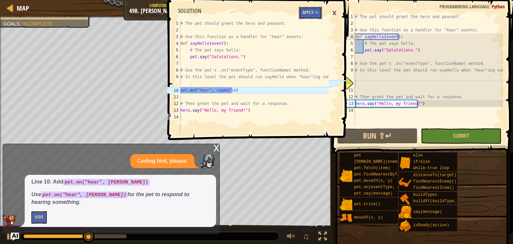
click at [310, 15] on button "Apply =>" at bounding box center [310, 13] width 23 height 12
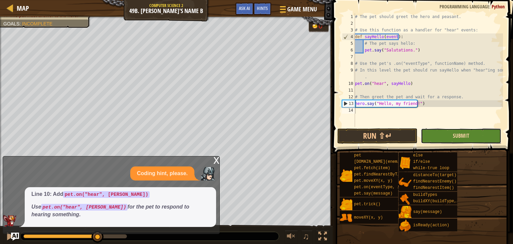
click at [455, 134] on span "Submit" at bounding box center [461, 135] width 16 height 7
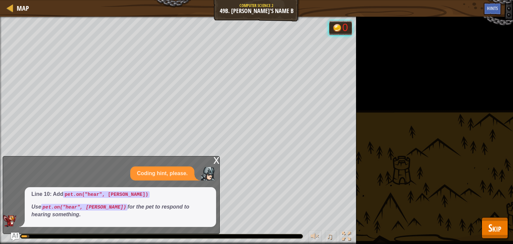
click at [481, 219] on div "The pet must answer to the peasant. The pet must answer to the hero. Goals : Ru…" at bounding box center [256, 130] width 513 height 227
click at [489, 226] on span "Skip" at bounding box center [494, 228] width 13 height 14
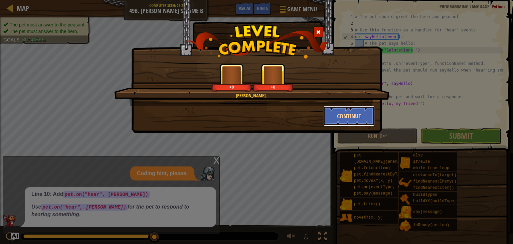
click at [351, 118] on button "Continue" at bounding box center [349, 116] width 52 height 20
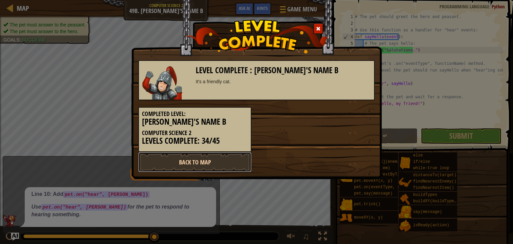
click at [232, 159] on link "Back to Map" at bounding box center [194, 162] width 113 height 20
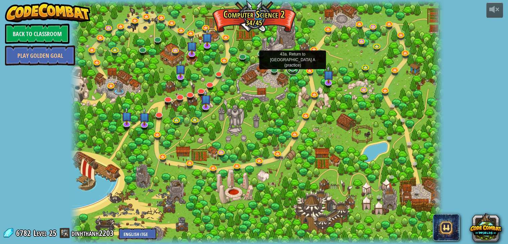
click at [290, 67] on link at bounding box center [292, 67] width 13 height 13
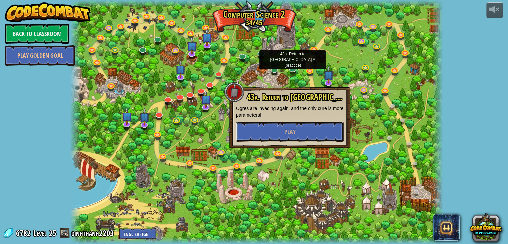
click at [284, 129] on span "Play" at bounding box center [289, 132] width 11 height 8
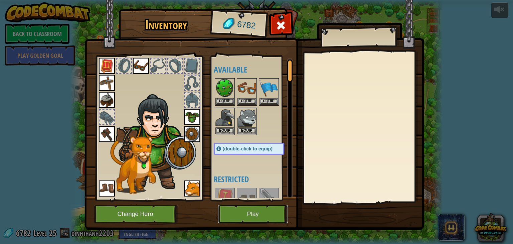
click at [239, 219] on button "Play" at bounding box center [253, 214] width 70 height 18
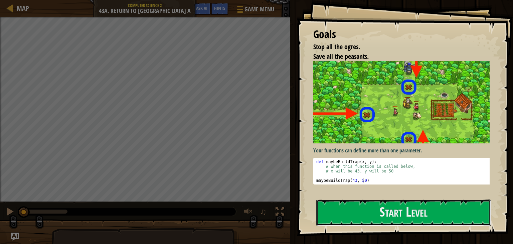
click at [388, 199] on button "Start Level" at bounding box center [403, 212] width 175 height 26
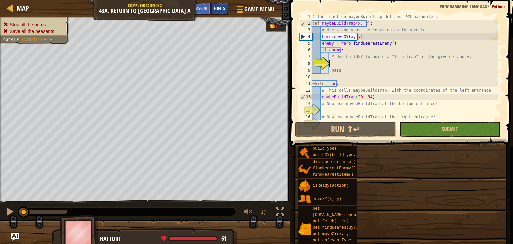
click at [221, 10] on span "Hints" at bounding box center [219, 8] width 11 height 6
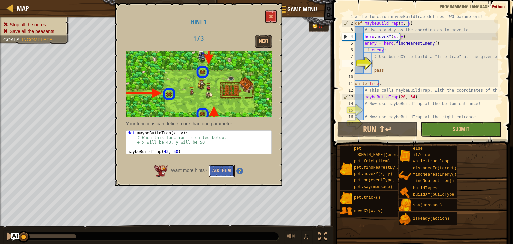
click at [228, 170] on button "Ask the AI" at bounding box center [222, 171] width 26 height 12
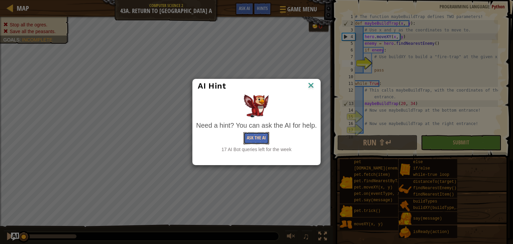
click at [262, 135] on button "Ask the AI" at bounding box center [257, 138] width 26 height 12
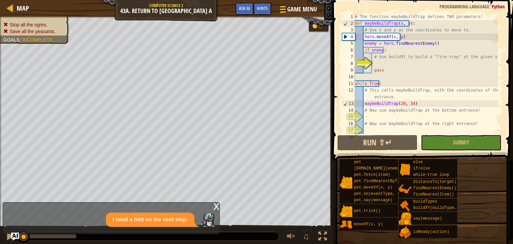
click at [40, 220] on div "I need a hint on the next step." at bounding box center [109, 219] width 213 height 14
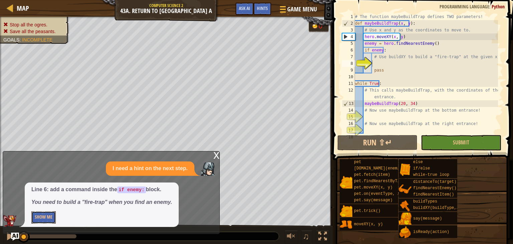
click at [39, 221] on button "Show Me" at bounding box center [43, 217] width 24 height 12
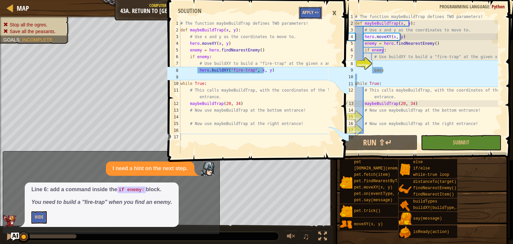
click at [309, 17] on button "Apply =>" at bounding box center [310, 13] width 23 height 12
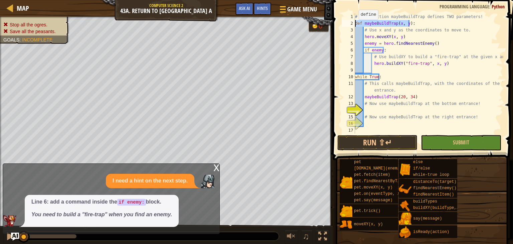
drag, startPoint x: 412, startPoint y: 23, endPoint x: 353, endPoint y: 26, distance: 58.9
click at [353, 26] on div "def maybeBuildTrap(x, y): 1 2 3 4 5 6 7 8 9 10 11 12 13 14 15 16 17 # The funct…" at bounding box center [422, 73] width 162 height 120
drag, startPoint x: 443, startPoint y: 52, endPoint x: 408, endPoint y: 32, distance: 40.1
click at [443, 52] on div "# The function maybeBuildTrap defines TWO parameters! def maybeBuildTrap ( x , …" at bounding box center [428, 80] width 149 height 134
drag, startPoint x: 363, startPoint y: 24, endPoint x: 393, endPoint y: 24, distance: 30.1
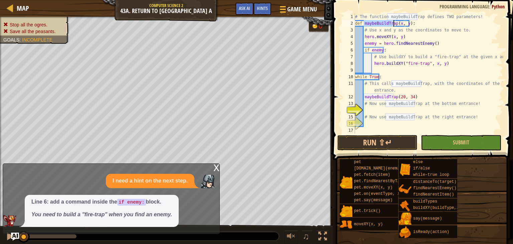
click at [393, 24] on div "# The function maybeBuildTrap defines TWO parameters! def maybeBuildTrap ( x , …" at bounding box center [428, 80] width 149 height 134
type textarea "def maybeBuildTrap(x, y):"
click at [369, 111] on div "# The function maybeBuildTrap defines TWO parameters! def maybeBuildTrap ( x , …" at bounding box center [428, 80] width 149 height 134
paste textarea "maybeBuildTrap"
type textarea "maybeBuildTrap"
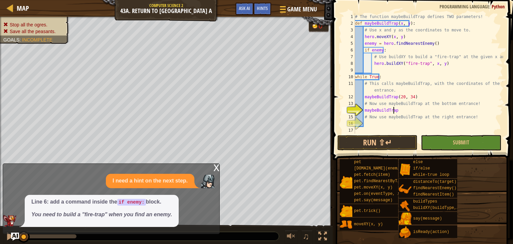
click at [367, 122] on div "# The function maybeBuildTrap defines TWO parameters! def maybeBuildTrap ( x , …" at bounding box center [428, 80] width 149 height 134
paste textarea "maybeBuildTrap"
type textarea "maybeBuildTrap"
click at [410, 139] on button "Run ⇧↵" at bounding box center [377, 142] width 80 height 15
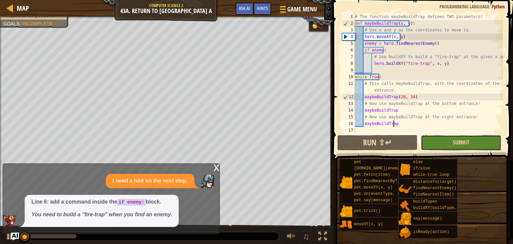
click at [462, 139] on span "Submit" at bounding box center [461, 142] width 16 height 7
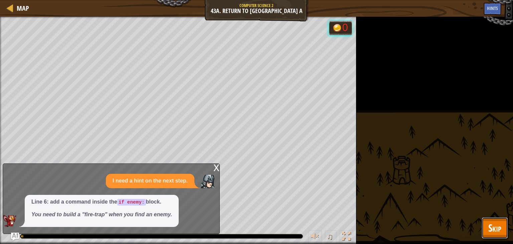
click at [499, 228] on span "Skip" at bounding box center [494, 228] width 13 height 14
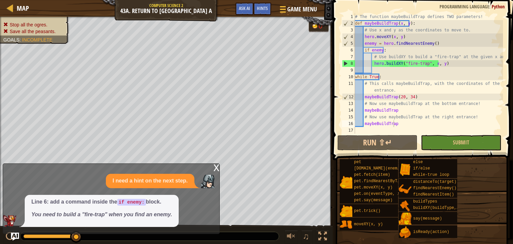
click at [215, 164] on div "x" at bounding box center [216, 167] width 6 height 7
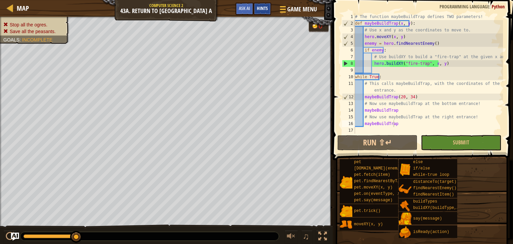
click at [262, 7] on span "Hints" at bounding box center [262, 8] width 11 height 6
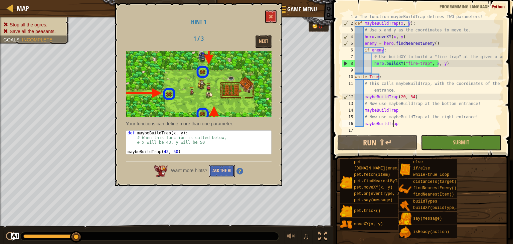
click at [226, 170] on button "Ask the AI" at bounding box center [222, 171] width 26 height 12
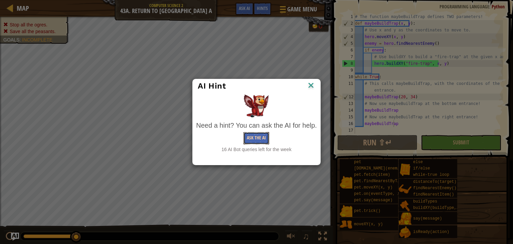
click at [265, 138] on button "Ask the AI" at bounding box center [257, 138] width 26 height 12
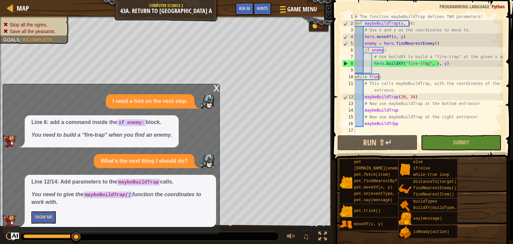
click at [47, 219] on button "Show Me" at bounding box center [43, 217] width 24 height 12
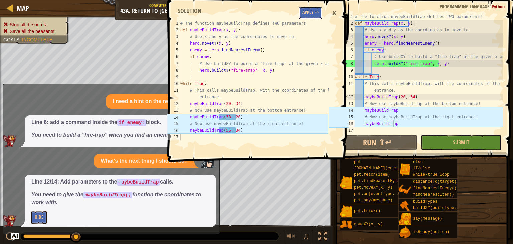
click at [308, 12] on button "Apply =>" at bounding box center [310, 13] width 23 height 12
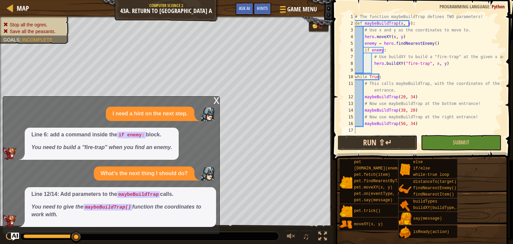
click at [404, 141] on button "Run ⇧↵" at bounding box center [377, 142] width 80 height 15
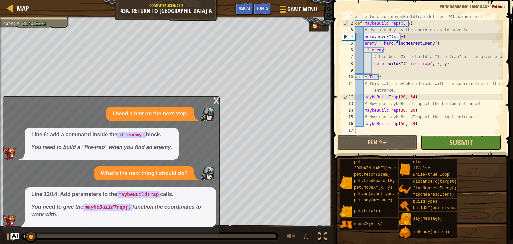
click at [441, 145] on button "Submit" at bounding box center [461, 142] width 80 height 15
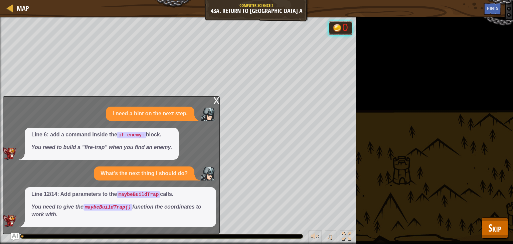
click at [478, 233] on div "Stop all the ogres. Save all the peasants. Goals : Running... 0 ♫ Hattori 61 x:…" at bounding box center [256, 130] width 513 height 227
click at [489, 231] on span "Skip" at bounding box center [494, 228] width 13 height 14
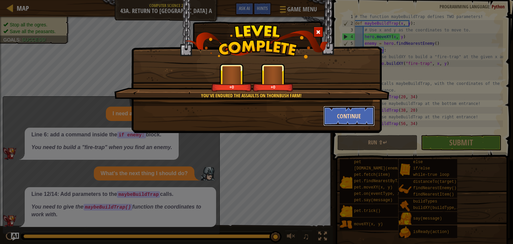
click at [341, 122] on button "Continue" at bounding box center [349, 116] width 52 height 20
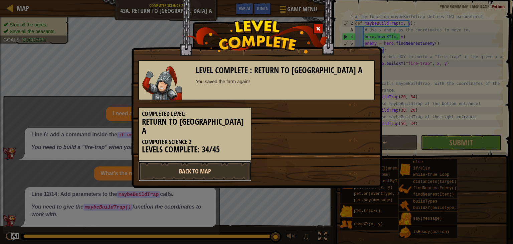
click at [233, 161] on link "Back to Map" at bounding box center [194, 171] width 113 height 20
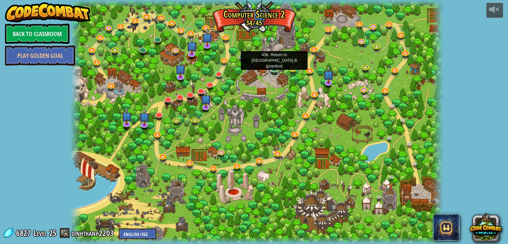
click at [276, 68] on link at bounding box center [274, 68] width 13 height 13
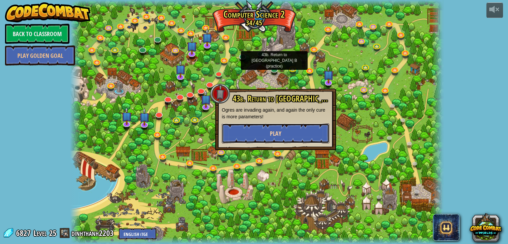
click at [273, 132] on span "Play" at bounding box center [275, 133] width 11 height 8
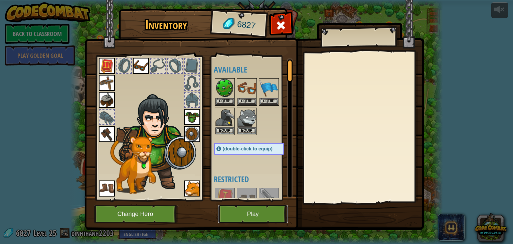
click at [255, 214] on button "Play" at bounding box center [253, 214] width 70 height 18
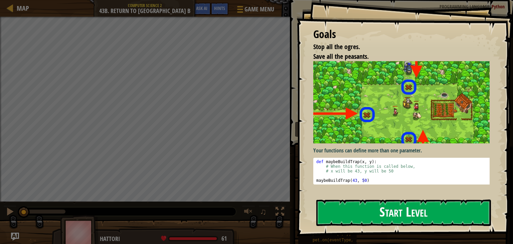
click at [360, 210] on button "Start Level" at bounding box center [403, 212] width 175 height 26
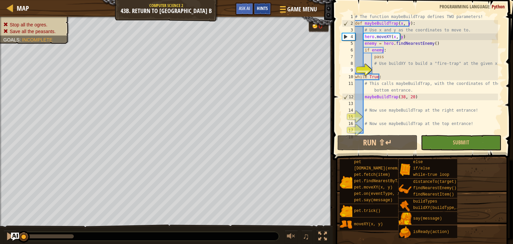
click at [261, 11] on div "Hints" at bounding box center [263, 9] width 18 height 12
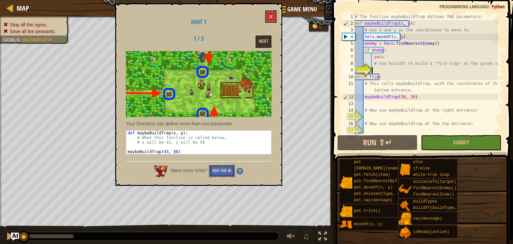
click at [225, 166] on button "Ask the AI" at bounding box center [222, 171] width 26 height 12
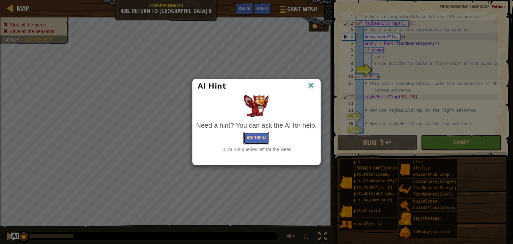
click at [257, 138] on button "Ask the AI" at bounding box center [257, 138] width 26 height 12
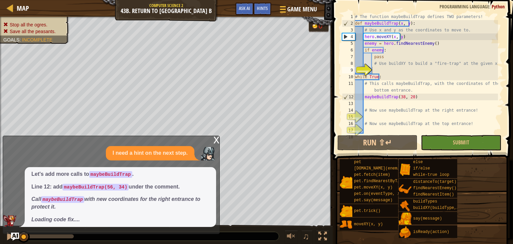
click at [45, 218] on em "Loading code fix...." at bounding box center [55, 219] width 48 height 6
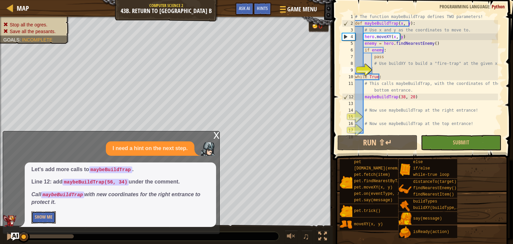
click at [47, 220] on button "Show Me" at bounding box center [43, 217] width 24 height 12
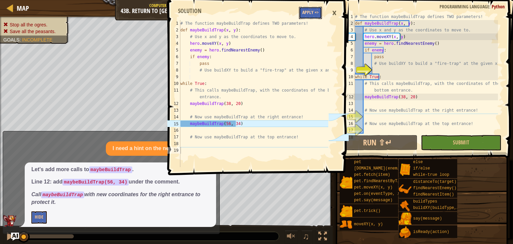
click at [305, 18] on button "Apply =>" at bounding box center [310, 13] width 23 height 12
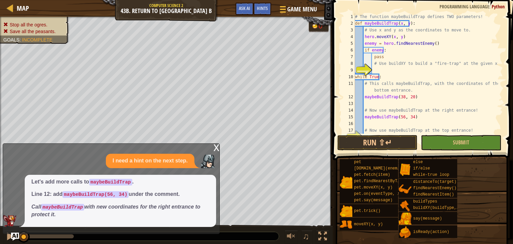
scroll to position [13, 0]
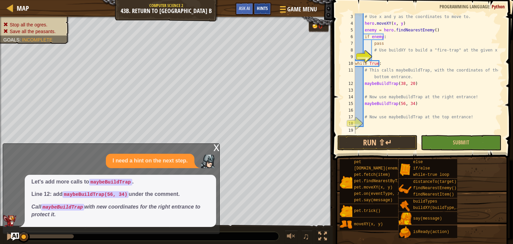
click at [260, 5] on div "Hints" at bounding box center [263, 9] width 18 height 12
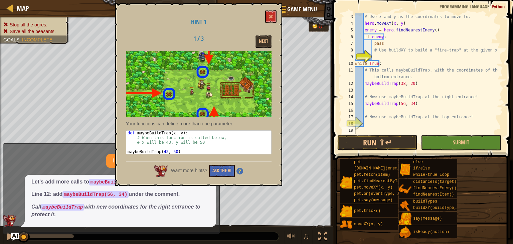
click at [215, 164] on div "Want more hints? Ask the AI" at bounding box center [199, 169] width 146 height 16
click at [221, 168] on button "Ask the AI" at bounding box center [222, 171] width 26 height 12
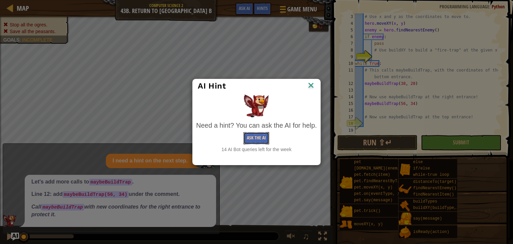
click at [262, 134] on button "Ask the AI" at bounding box center [257, 138] width 26 height 12
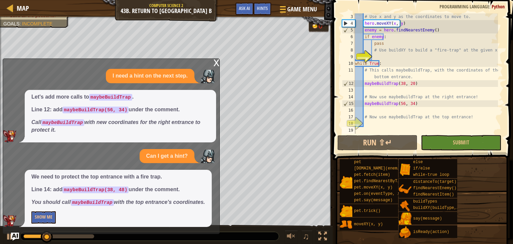
click at [47, 221] on button "Show Me" at bounding box center [43, 217] width 24 height 12
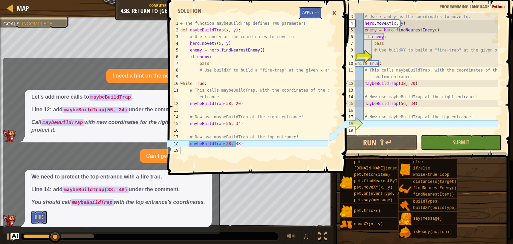
click at [319, 16] on button "Apply =>" at bounding box center [310, 13] width 23 height 12
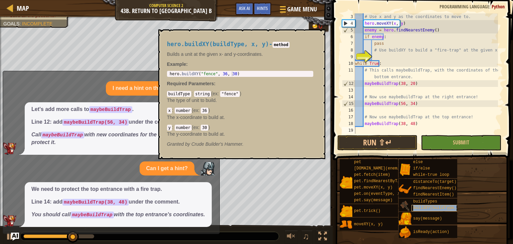
click at [432, 206] on span "buildXY(buildType, x, y)" at bounding box center [442, 207] width 58 height 5
type textarea "hero.buildXY("fence", 36, 30)"
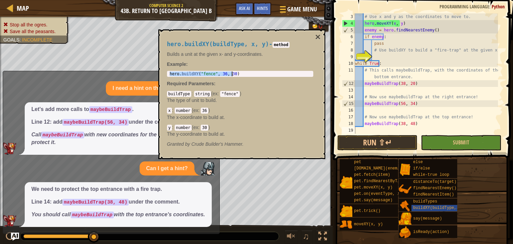
click at [233, 74] on div "hero . buildXY ( "fence" , 36 , 30 )" at bounding box center [240, 78] width 144 height 14
click at [317, 35] on button "×" at bounding box center [317, 36] width 5 height 9
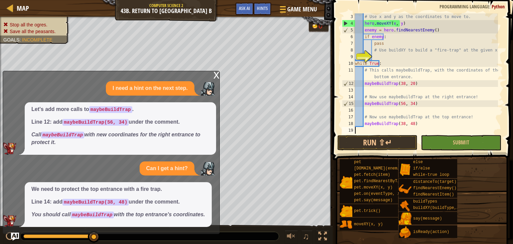
click at [355, 54] on div "9" at bounding box center [348, 56] width 13 height 7
click at [373, 54] on div "# Use x and y as the coordinates to move to. hero . moveXY ( x , y ) enemy = he…" at bounding box center [426, 80] width 144 height 134
paste textarea "hero.buildXY("fence", 36, 30)"
type textarea "hero.buildXY("fence", 36, 30)"
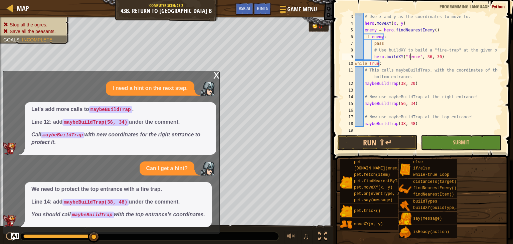
click at [412, 57] on div "# Use x and y as the coordinates to move to. hero . moveXY ( x , y ) enemy = he…" at bounding box center [426, 80] width 144 height 134
click at [267, 9] on span "Hints" at bounding box center [262, 8] width 11 height 6
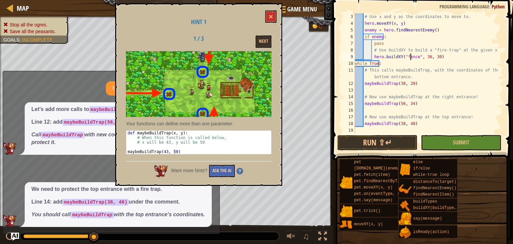
drag, startPoint x: 220, startPoint y: 177, endPoint x: 231, endPoint y: 170, distance: 13.2
click at [220, 176] on div "Hint 1 1 / 3 Next Your functions can define more than one parameter. 1 2 3 4 5 …" at bounding box center [198, 94] width 167 height 182
click at [231, 170] on button "Ask the AI" at bounding box center [222, 171] width 26 height 12
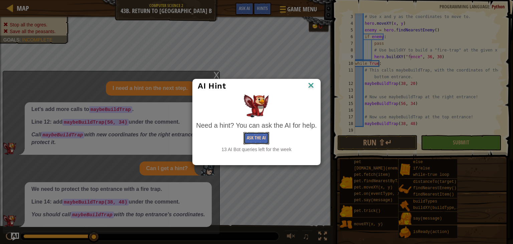
click at [257, 134] on button "Ask the AI" at bounding box center [257, 138] width 26 height 12
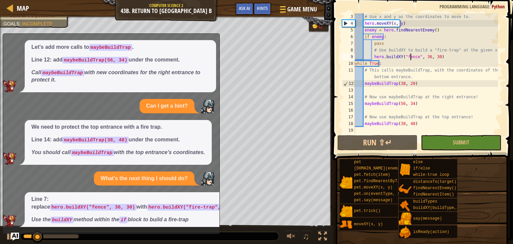
scroll to position [45, 0]
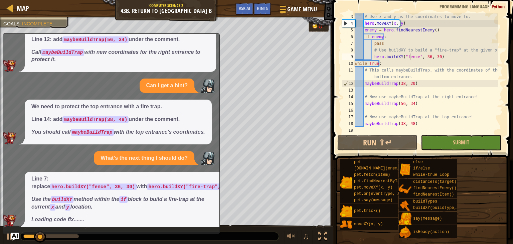
click at [51, 221] on em "Loading code fix......." at bounding box center [57, 219] width 53 height 6
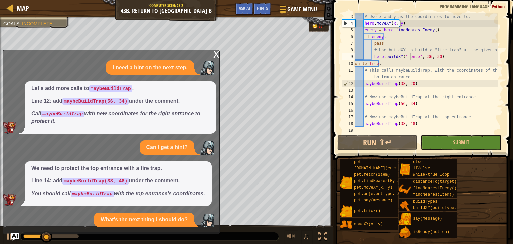
scroll to position [49, 0]
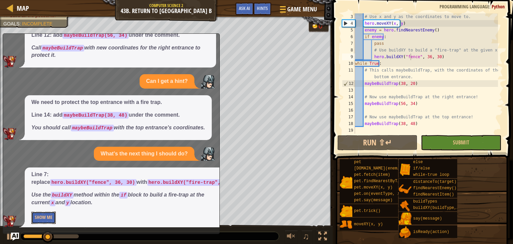
drag, startPoint x: 54, startPoint y: 220, endPoint x: 57, endPoint y: 219, distance: 3.5
click at [54, 220] on button "Show Me" at bounding box center [43, 217] width 24 height 12
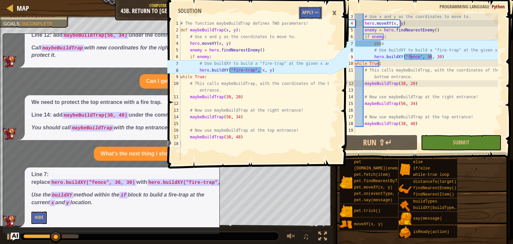
click at [303, 13] on button "Apply =>" at bounding box center [310, 13] width 23 height 12
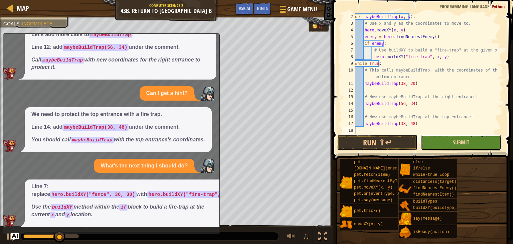
click at [481, 143] on button "Submit" at bounding box center [461, 142] width 80 height 15
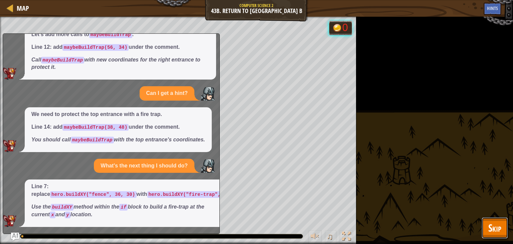
click at [488, 228] on span "Skip" at bounding box center [494, 228] width 13 height 14
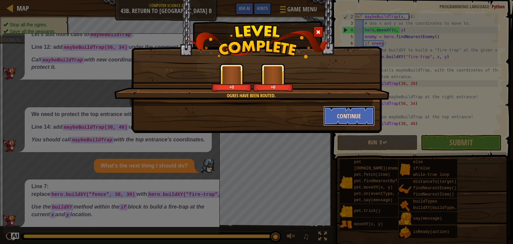
click at [339, 113] on button "Continue" at bounding box center [349, 116] width 52 height 20
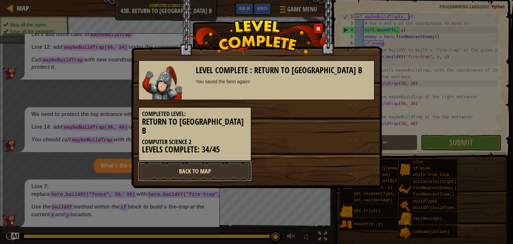
click at [219, 166] on link "Back to Map" at bounding box center [194, 171] width 113 height 20
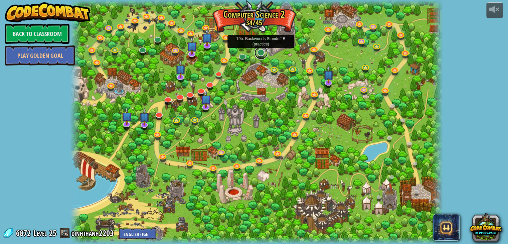
click at [259, 53] on link at bounding box center [261, 52] width 13 height 13
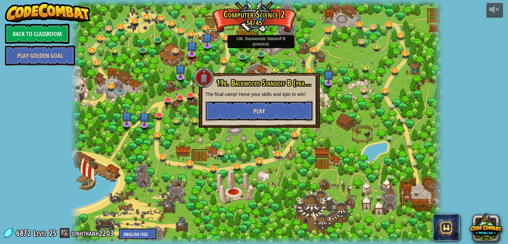
click at [275, 114] on button "Play" at bounding box center [259, 111] width 108 height 20
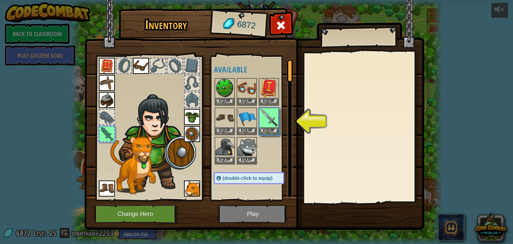
click at [259, 213] on img at bounding box center [255, 108] width 340 height 243
click at [268, 131] on button "Equip" at bounding box center [269, 130] width 19 height 7
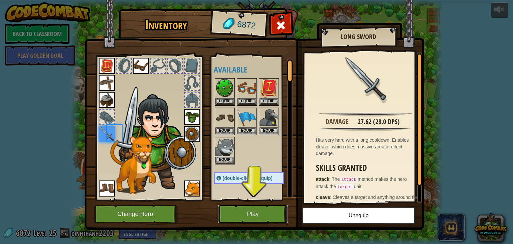
click at [260, 223] on button "Play" at bounding box center [253, 214] width 70 height 18
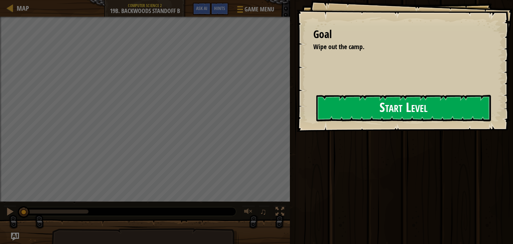
drag, startPoint x: 298, startPoint y: 134, endPoint x: 314, endPoint y: 121, distance: 20.6
click at [301, 131] on div "Goal Wipe out the camp. Start Level Error loading from server. Try refreshing t…" at bounding box center [405, 66] width 216 height 132
click at [330, 110] on button "Start Level" at bounding box center [403, 108] width 175 height 26
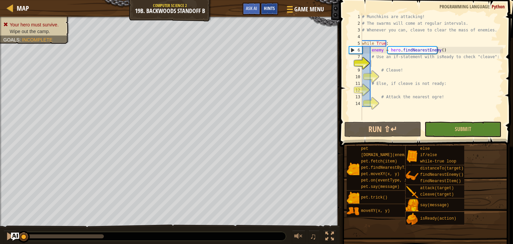
click at [220, 6] on div "Map Computer Science 2 19b. Backwoods Standoff B Game Menu Done Hints Ask AI" at bounding box center [170, 8] width 340 height 17
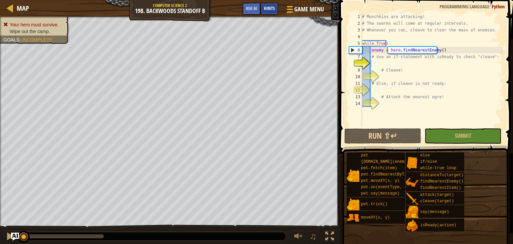
click at [267, 7] on span "Hints" at bounding box center [269, 8] width 11 height 6
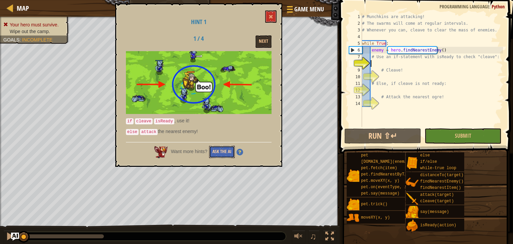
click at [231, 148] on button "Ask the AI" at bounding box center [222, 152] width 26 height 12
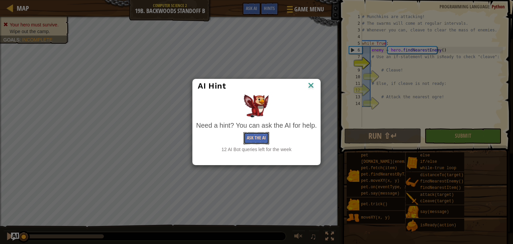
click at [264, 140] on button "Ask the AI" at bounding box center [257, 138] width 26 height 12
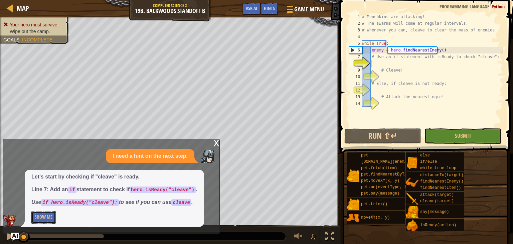
click at [50, 215] on button "Show Me" at bounding box center [43, 217] width 24 height 12
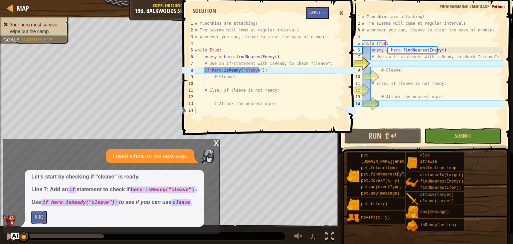
type textarea "# Munchkins are attacking!"
click at [311, 21] on div "# Munchkins are attacking! # The swarms will come at regular intervals. # Whene…" at bounding box center [265, 80] width 142 height 120
click at [322, 16] on button "Apply =>" at bounding box center [317, 13] width 23 height 12
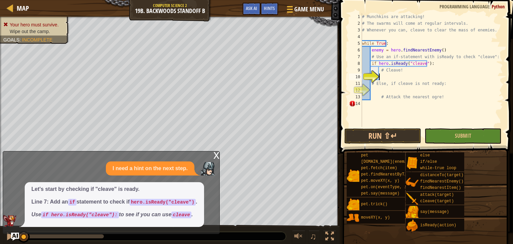
click at [384, 77] on div "# Munchkins are attacking! # The swarms will come at regular intervals. # Whene…" at bounding box center [432, 76] width 142 height 127
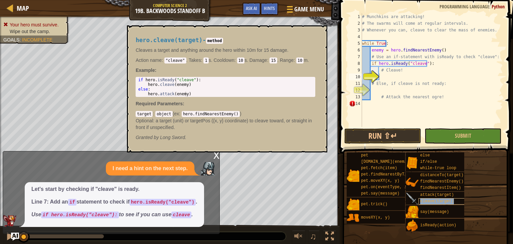
click at [441, 203] on span "cleave(target)" at bounding box center [437, 201] width 34 height 5
type textarea "hero.cleave(enemy)"
drag, startPoint x: 185, startPoint y: 84, endPoint x: 147, endPoint y: 86, distance: 37.8
click at [147, 86] on div "if hero . isReady ( "cleave" ) : hero . cleave ( enemy ) else : hero . attack (…" at bounding box center [225, 92] width 177 height 28
click at [386, 76] on div "# Munchkins are attacking! # The swarms will come at regular intervals. # Whene…" at bounding box center [432, 76] width 142 height 127
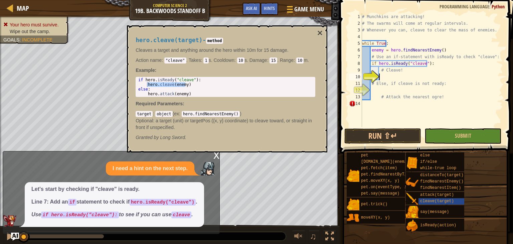
paste textarea "hero.cleave(enemy)"
type textarea "hero.cleave(enemy)"
type textarea "else:"
drag, startPoint x: 139, startPoint y: 89, endPoint x: 149, endPoint y: 91, distance: 10.5
click at [149, 91] on div "if hero . isReady ( "cleave" ) : hero . cleave ( enemy ) else : hero . attack (…" at bounding box center [225, 92] width 177 height 28
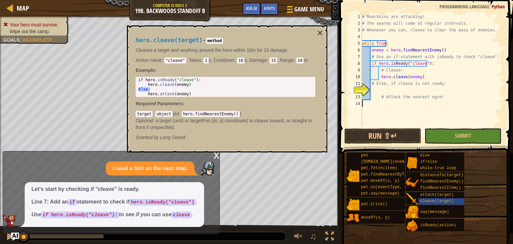
click at [367, 103] on div "# Munchkins are attacking! # The swarms will come at regular intervals. # Whene…" at bounding box center [432, 76] width 142 height 127
click at [379, 89] on div "# Munchkins are attacking! # The swarms will come at regular intervals. # Whene…" at bounding box center [432, 76] width 142 height 127
paste textarea "else:"
type textarea "else:"
type textarea "hero.attack(enemy)"
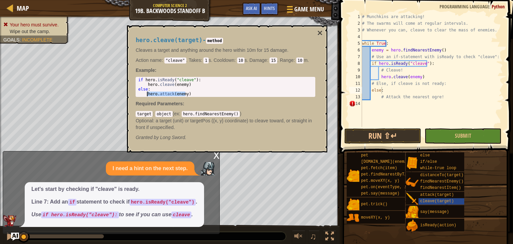
drag, startPoint x: 188, startPoint y: 94, endPoint x: 147, endPoint y: 96, distance: 41.1
click at [147, 96] on div "if hero . isReady ( "cleave" ) : hero . cleave ( enemy ) else : hero . attack (…" at bounding box center [225, 92] width 177 height 28
click at [382, 101] on div "# Munchkins are attacking! # The swarms will come at regular intervals. # Whene…" at bounding box center [432, 76] width 142 height 127
paste textarea "hero.attack(enemy)"
click at [370, 105] on div "# Munchkins are attacking! # The swarms will come at regular intervals. # Whene…" at bounding box center [432, 76] width 142 height 127
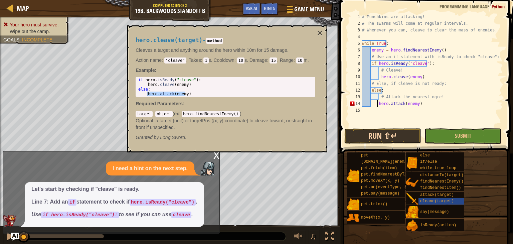
type textarea "hero.attack(enemy)"
click at [442, 133] on button "Submit" at bounding box center [463, 135] width 77 height 15
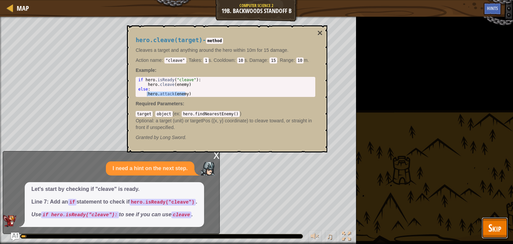
click at [495, 229] on span "Skip" at bounding box center [494, 228] width 13 height 14
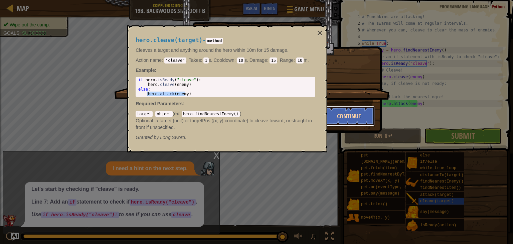
drag, startPoint x: 351, startPoint y: 121, endPoint x: 320, endPoint y: 29, distance: 96.7
click at [351, 121] on button "Continue" at bounding box center [349, 116] width 52 height 20
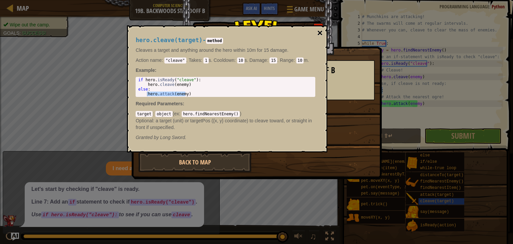
click at [320, 30] on button "×" at bounding box center [319, 32] width 5 height 9
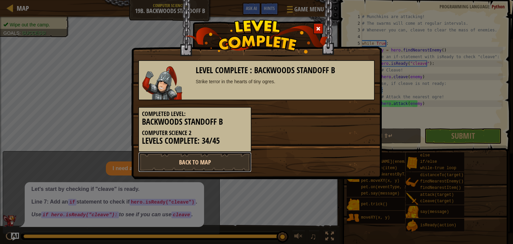
click at [206, 162] on link "Back to Map" at bounding box center [194, 162] width 113 height 20
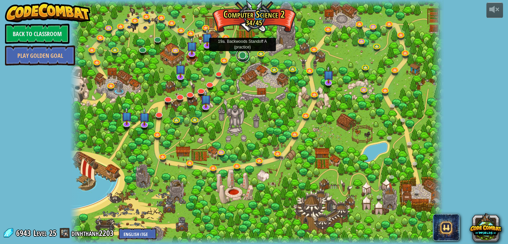
click at [242, 56] on link at bounding box center [242, 55] width 13 height 13
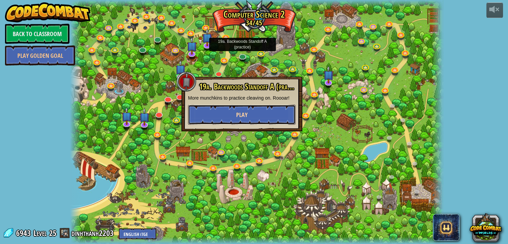
click at [233, 113] on button "Play" at bounding box center [242, 115] width 108 height 20
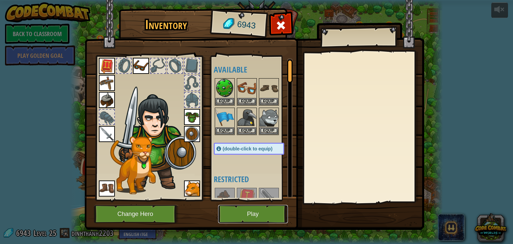
click at [251, 215] on button "Play" at bounding box center [253, 214] width 70 height 18
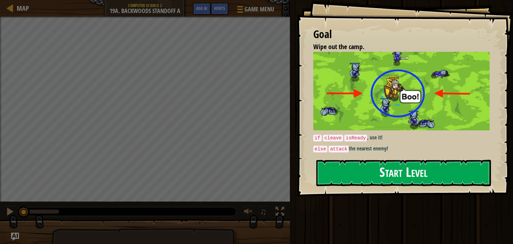
click at [375, 173] on button "Start Level" at bounding box center [403, 173] width 175 height 26
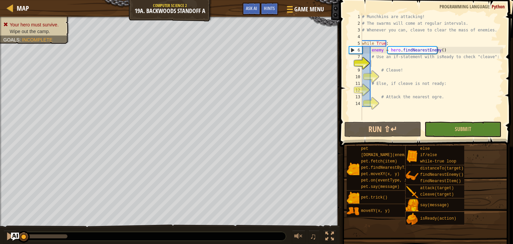
click at [218, 11] on div "Map Computer Science 2 19a. Backwoods Standoff A Game Menu Done Hints Ask AI" at bounding box center [170, 8] width 340 height 17
click at [271, 11] on div "Hints" at bounding box center [270, 9] width 18 height 12
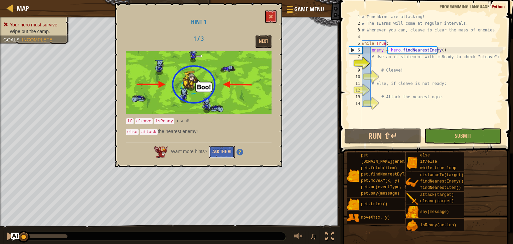
click at [225, 153] on button "Ask the AI" at bounding box center [222, 152] width 26 height 12
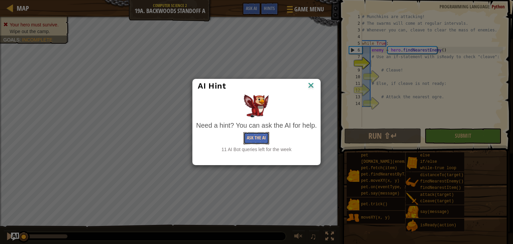
click at [248, 139] on button "Ask the AI" at bounding box center [257, 138] width 26 height 12
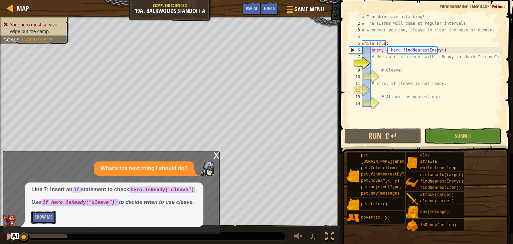
click at [53, 219] on button "Show Me" at bounding box center [43, 217] width 24 height 12
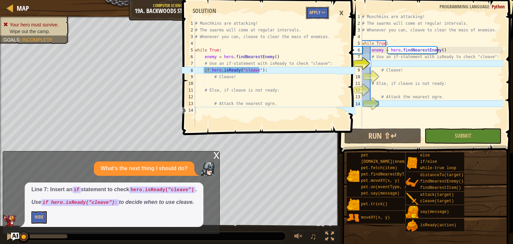
click at [316, 18] on button "Apply =>" at bounding box center [317, 13] width 23 height 12
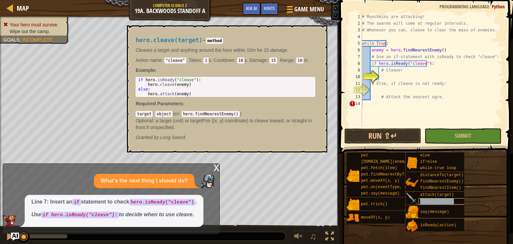
click at [445, 201] on span "cleave(target)" at bounding box center [437, 201] width 34 height 5
type textarea "hero.cleave(enemy)"
drag, startPoint x: 184, startPoint y: 85, endPoint x: 147, endPoint y: 85, distance: 37.8
click at [147, 85] on div "if hero . isReady ( "cleave" ) : hero . cleave ( enemy ) else : hero . attack (…" at bounding box center [225, 92] width 177 height 28
click at [386, 75] on div "# Munchkins are attacking! # The swarms will come at regular intervals. # Whene…" at bounding box center [432, 76] width 142 height 127
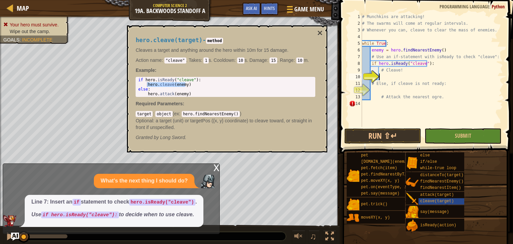
paste textarea "hero.cleave(enemy)"
type textarea "hero.cleave(enemy)"
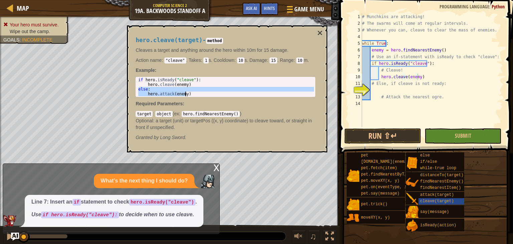
drag, startPoint x: 138, startPoint y: 89, endPoint x: 184, endPoint y: 97, distance: 47.5
click at [184, 97] on div "else: 1 2 3 4 if hero . isReady ( "cleave" ) : hero . cleave ( enemy ) else : h…" at bounding box center [226, 87] width 180 height 20
type textarea "else: hero.attack(enemy)"
type textarea "# Else, if cleave is not ready:"
click at [379, 85] on div "# Munchkins are attacking! # The swarms will come at regular intervals. # Whene…" at bounding box center [432, 76] width 142 height 127
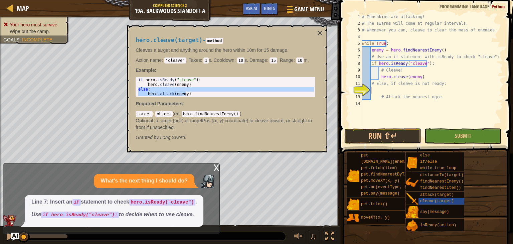
click at [371, 90] on div "# Munchkins are attacking! # The swarms will come at regular intervals. # Whene…" at bounding box center [432, 76] width 142 height 127
paste textarea "hero.attack(enemy)"
click at [408, 133] on button "Run ⇧↵" at bounding box center [382, 135] width 77 height 15
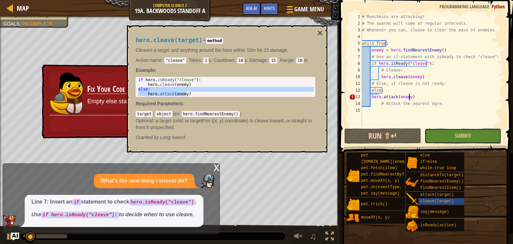
click at [450, 133] on button "Submit" at bounding box center [463, 135] width 77 height 15
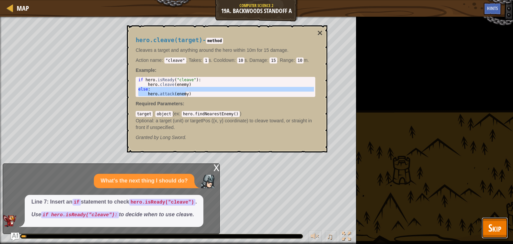
click at [490, 225] on span "Skip" at bounding box center [494, 228] width 13 height 14
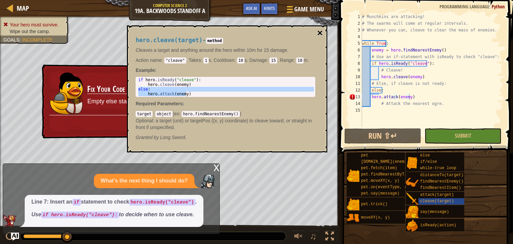
click at [321, 32] on button "×" at bounding box center [319, 32] width 5 height 9
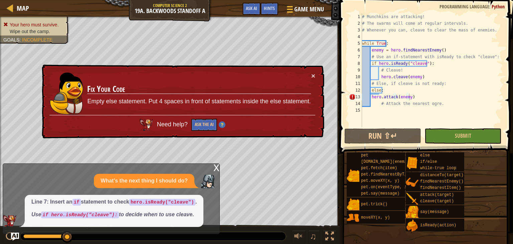
click at [371, 98] on div "# Munchkins are attacking! # The swarms will come at regular intervals. # Whene…" at bounding box center [432, 76] width 142 height 127
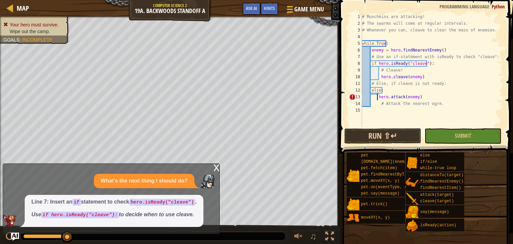
type textarea "hero.attack(enemy)"
click at [413, 135] on button "Run ⇧↵" at bounding box center [382, 135] width 77 height 15
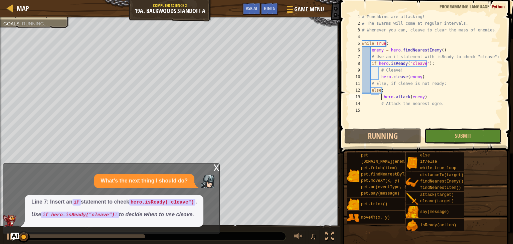
click at [456, 136] on span "Submit" at bounding box center [463, 135] width 16 height 7
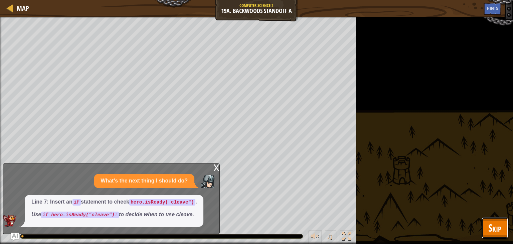
click at [498, 224] on span "Skip" at bounding box center [494, 228] width 13 height 14
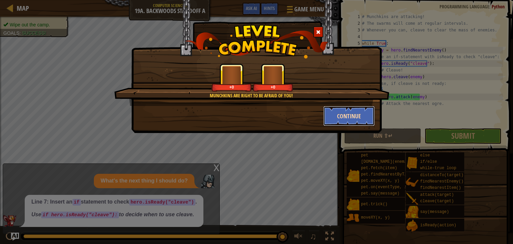
click at [350, 125] on button "Continue" at bounding box center [349, 116] width 52 height 20
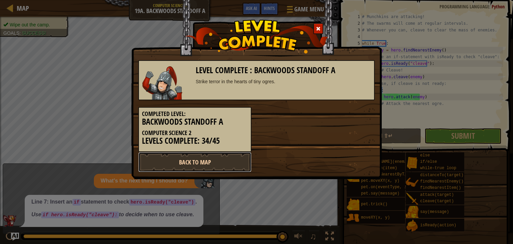
click at [218, 159] on link "Back to Map" at bounding box center [194, 162] width 113 height 20
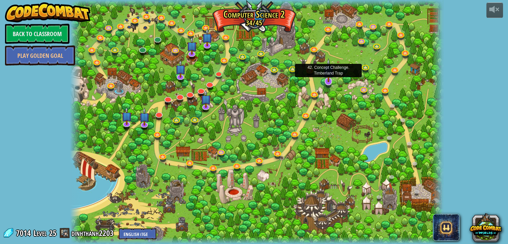
click at [326, 79] on img at bounding box center [328, 70] width 10 height 24
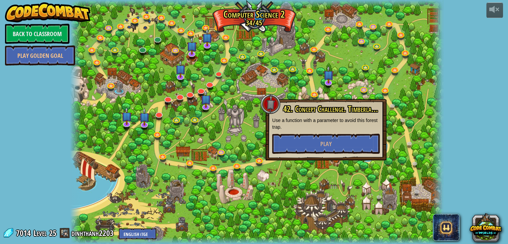
click at [340, 129] on p "Use a function with a parameter to avoid this forest trap." at bounding box center [326, 123] width 108 height 13
click at [342, 144] on button "Play" at bounding box center [326, 144] width 108 height 20
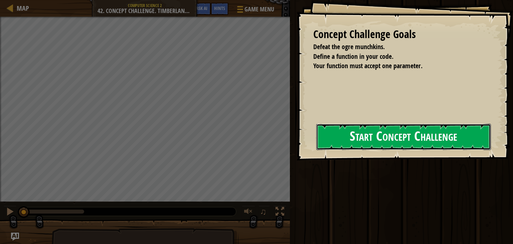
click at [374, 150] on button "Start Concept Challenge" at bounding box center [403, 137] width 175 height 26
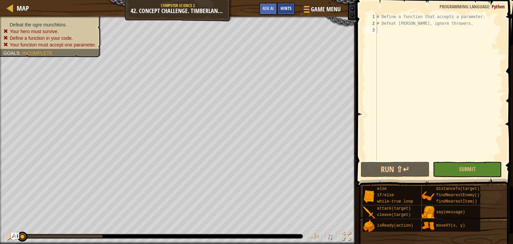
click at [289, 7] on span "Hints" at bounding box center [286, 8] width 11 height 6
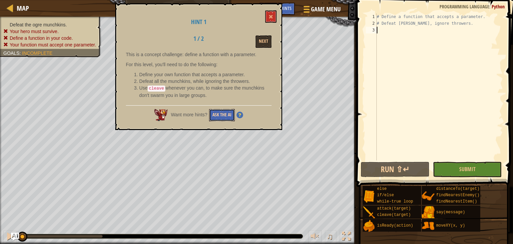
click at [226, 115] on button "Ask the AI" at bounding box center [222, 115] width 26 height 12
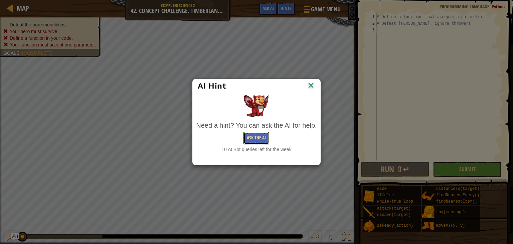
click at [259, 139] on button "Ask the AI" at bounding box center [257, 138] width 26 height 12
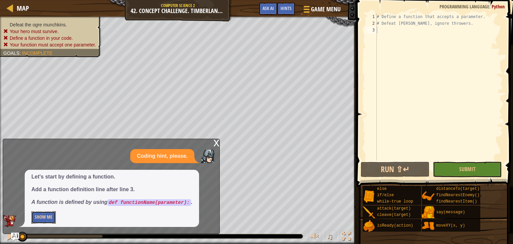
click at [49, 217] on button "Show Me" at bounding box center [43, 217] width 24 height 12
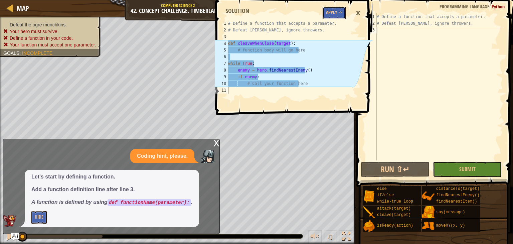
click at [330, 14] on button "Apply =>" at bounding box center [334, 13] width 23 height 12
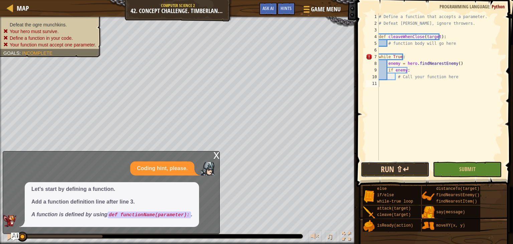
click at [421, 171] on button "Run ⇧↵" at bounding box center [395, 169] width 69 height 15
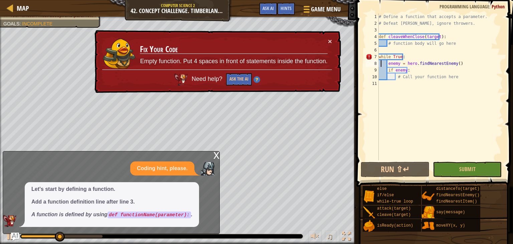
click at [381, 63] on div "# Define a function that accepts a parameter. # Defeat munchkins, ignore throwe…" at bounding box center [441, 93] width 126 height 160
click at [378, 64] on div "8" at bounding box center [372, 63] width 13 height 7
click at [381, 64] on div "# Define a function that accepts a parameter. # Defeat munchkins, ignore throwe…" at bounding box center [441, 93] width 126 height 160
click at [383, 64] on div "# Define a function that accepts a parameter. # Defeat munchkins, ignore throwe…" at bounding box center [441, 93] width 126 height 160
click at [385, 64] on div "# Define a function that accepts a parameter. # Defeat munchkins, ignore throwe…" at bounding box center [441, 93] width 126 height 160
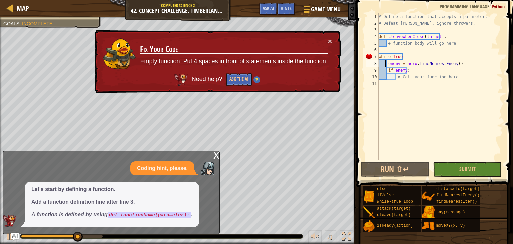
click at [386, 64] on div "# Define a function that accepts a parameter. # Defeat munchkins, ignore throwe…" at bounding box center [441, 93] width 126 height 160
click at [380, 57] on div "# Define a function that accepts a parameter. # Defeat munchkins, ignore throwe…" at bounding box center [441, 93] width 126 height 160
click at [415, 53] on div "# Define a function that accepts a parameter. # Defeat munchkins, ignore throwe…" at bounding box center [441, 93] width 126 height 160
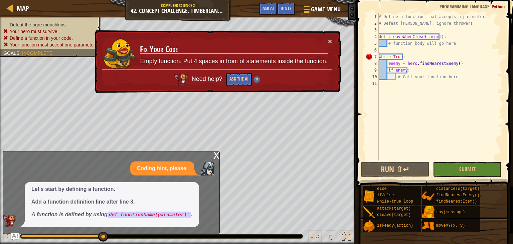
click at [379, 58] on div "# Define a function that accepts a parameter. # Defeat munchkins, ignore throwe…" at bounding box center [441, 93] width 126 height 160
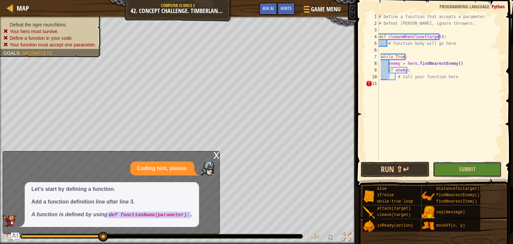
click at [463, 164] on button "Submit" at bounding box center [467, 169] width 69 height 15
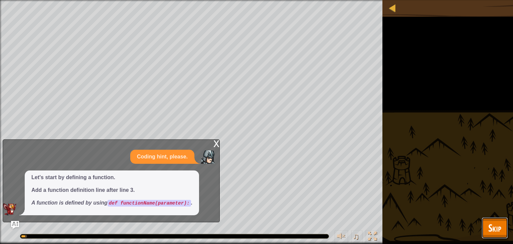
click at [497, 218] on button "Skip" at bounding box center [495, 227] width 26 height 21
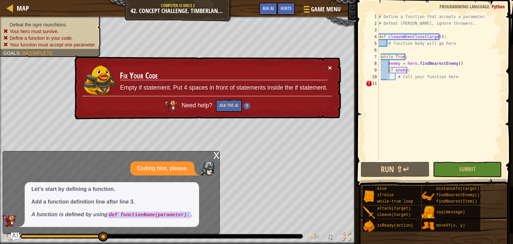
click at [330, 67] on button "×" at bounding box center [330, 68] width 4 height 7
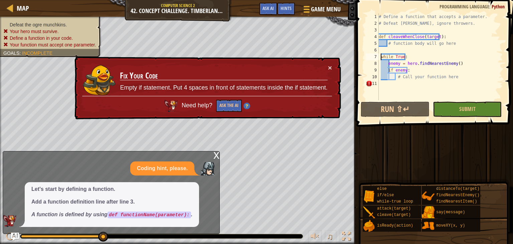
type textarea "while True:"
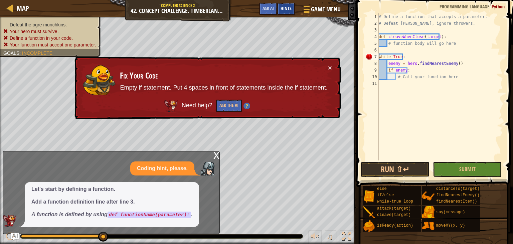
click at [291, 5] on div "Hints" at bounding box center [286, 9] width 18 height 12
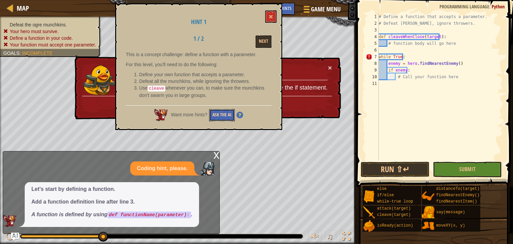
click at [233, 116] on button "Ask the AI" at bounding box center [222, 115] width 26 height 12
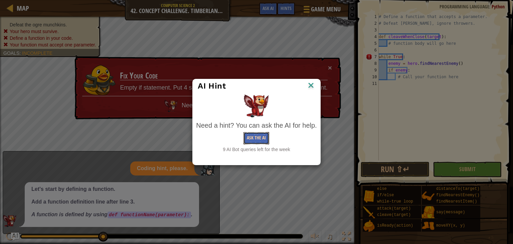
click at [264, 142] on button "Ask the AI" at bounding box center [257, 138] width 26 height 12
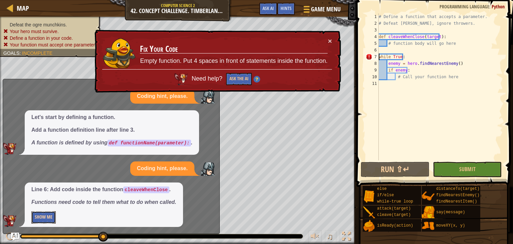
click at [47, 220] on button "Show Me" at bounding box center [43, 217] width 24 height 12
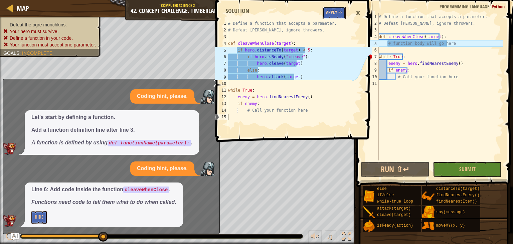
click at [332, 11] on button "Apply =>" at bounding box center [334, 13] width 23 height 12
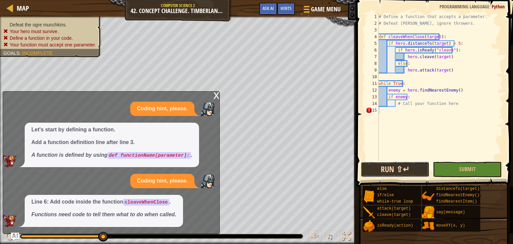
click at [416, 163] on button "Run ⇧↵" at bounding box center [395, 169] width 69 height 15
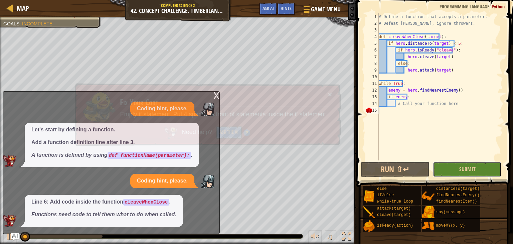
click at [459, 162] on button "Submit" at bounding box center [467, 169] width 69 height 15
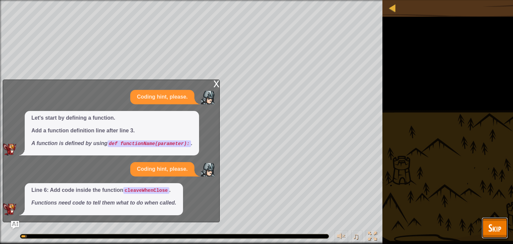
click at [502, 228] on button "Skip" at bounding box center [495, 227] width 26 height 21
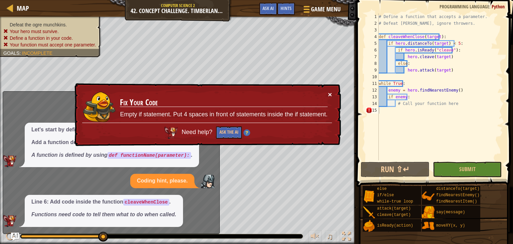
click at [330, 92] on button "×" at bounding box center [330, 95] width 4 height 7
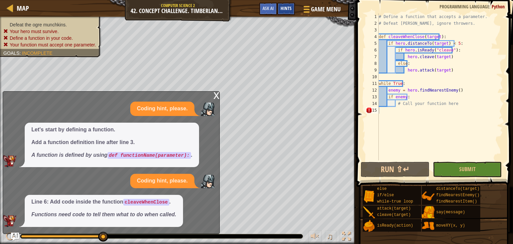
click at [289, 11] on div "Hints" at bounding box center [286, 9] width 18 height 12
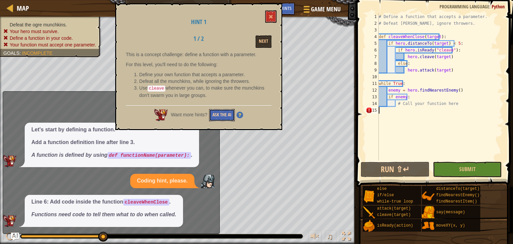
click at [227, 113] on button "Ask the AI" at bounding box center [222, 115] width 26 height 12
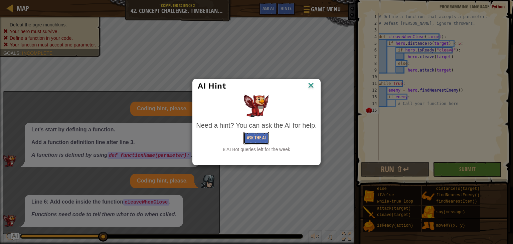
click at [254, 144] on button "Ask the AI" at bounding box center [257, 138] width 26 height 12
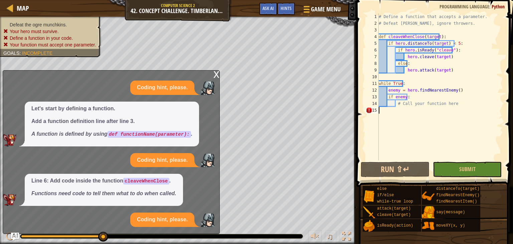
scroll to position [21, 0]
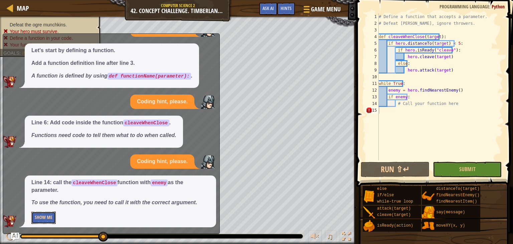
click at [47, 219] on button "Show Me" at bounding box center [43, 217] width 24 height 12
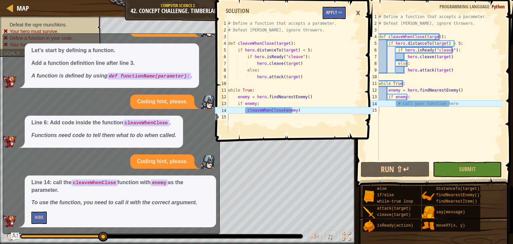
click at [332, 6] on span at bounding box center [295, 61] width 162 height 161
drag, startPoint x: 334, startPoint y: 10, endPoint x: 338, endPoint y: 15, distance: 6.9
click at [333, 10] on button "Apply =>" at bounding box center [334, 13] width 23 height 12
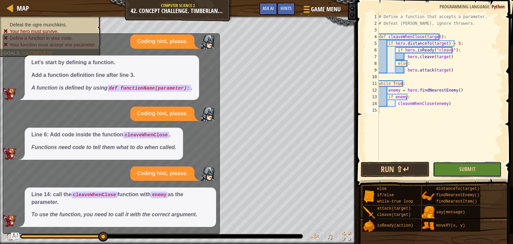
click at [450, 168] on button "Submit" at bounding box center [467, 169] width 69 height 15
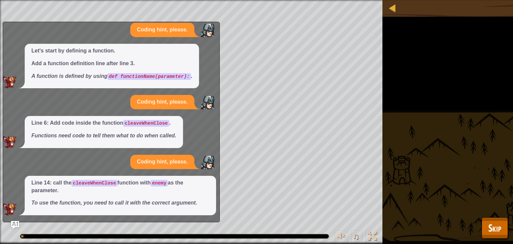
click at [502, 213] on div "Defeat the ogre munchkins. Your hero must survive. Define a function in your co…" at bounding box center [256, 122] width 513 height 244
click at [497, 229] on span "Skip" at bounding box center [494, 228] width 13 height 14
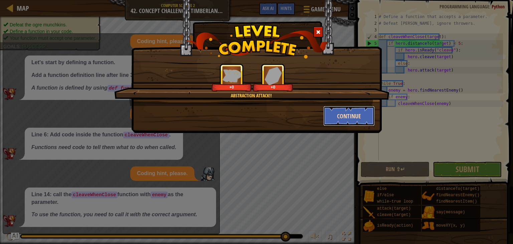
click at [354, 115] on button "Continue" at bounding box center [349, 116] width 52 height 20
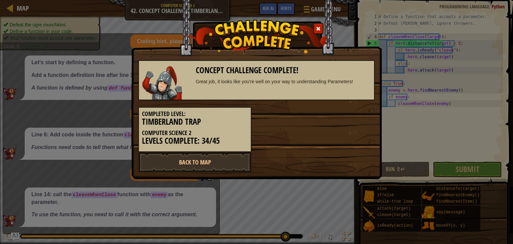
click at [318, 28] on span at bounding box center [318, 28] width 5 height 5
